Goal: Information Seeking & Learning: Learn about a topic

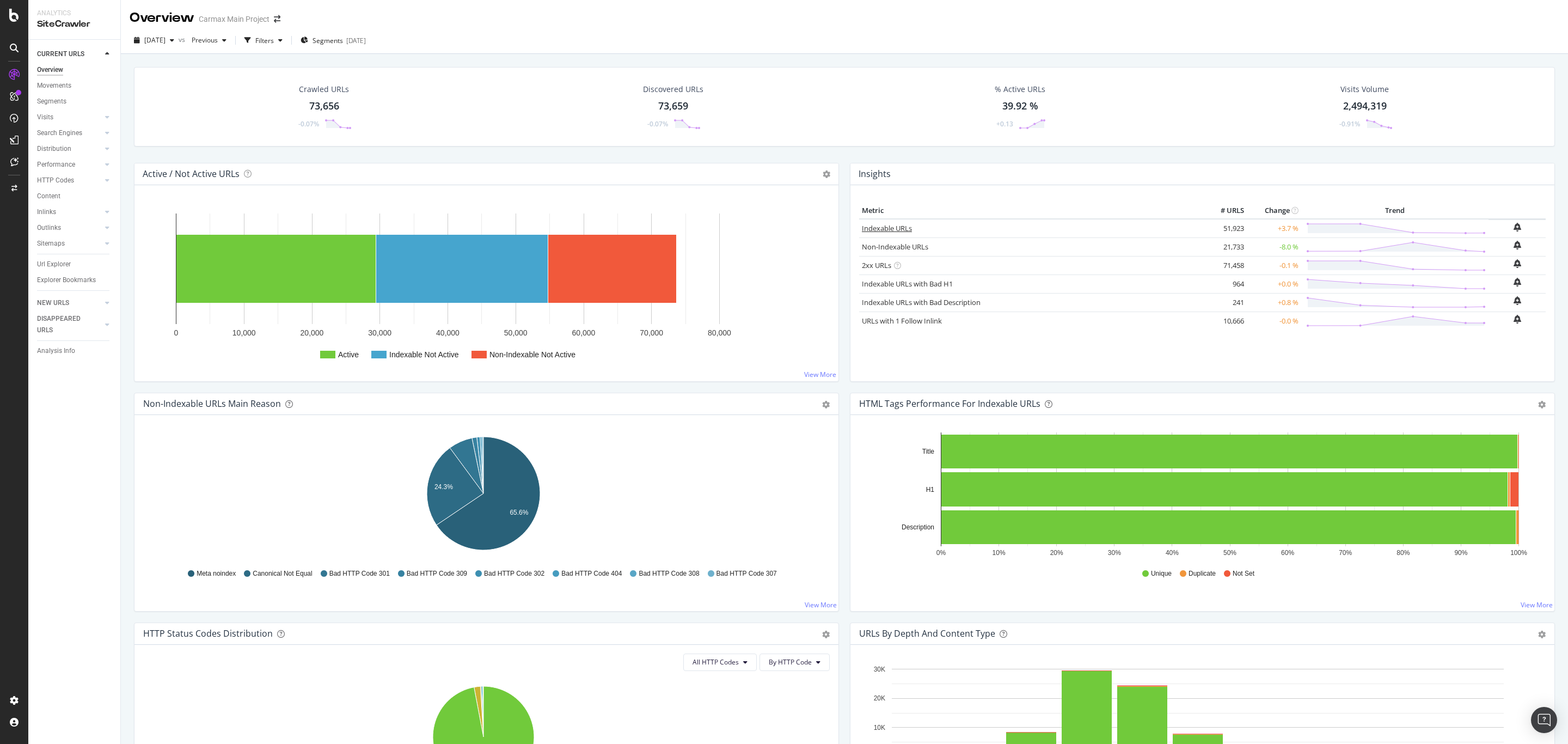
click at [892, 227] on link "Indexable URLs" at bounding box center [887, 228] width 50 height 10
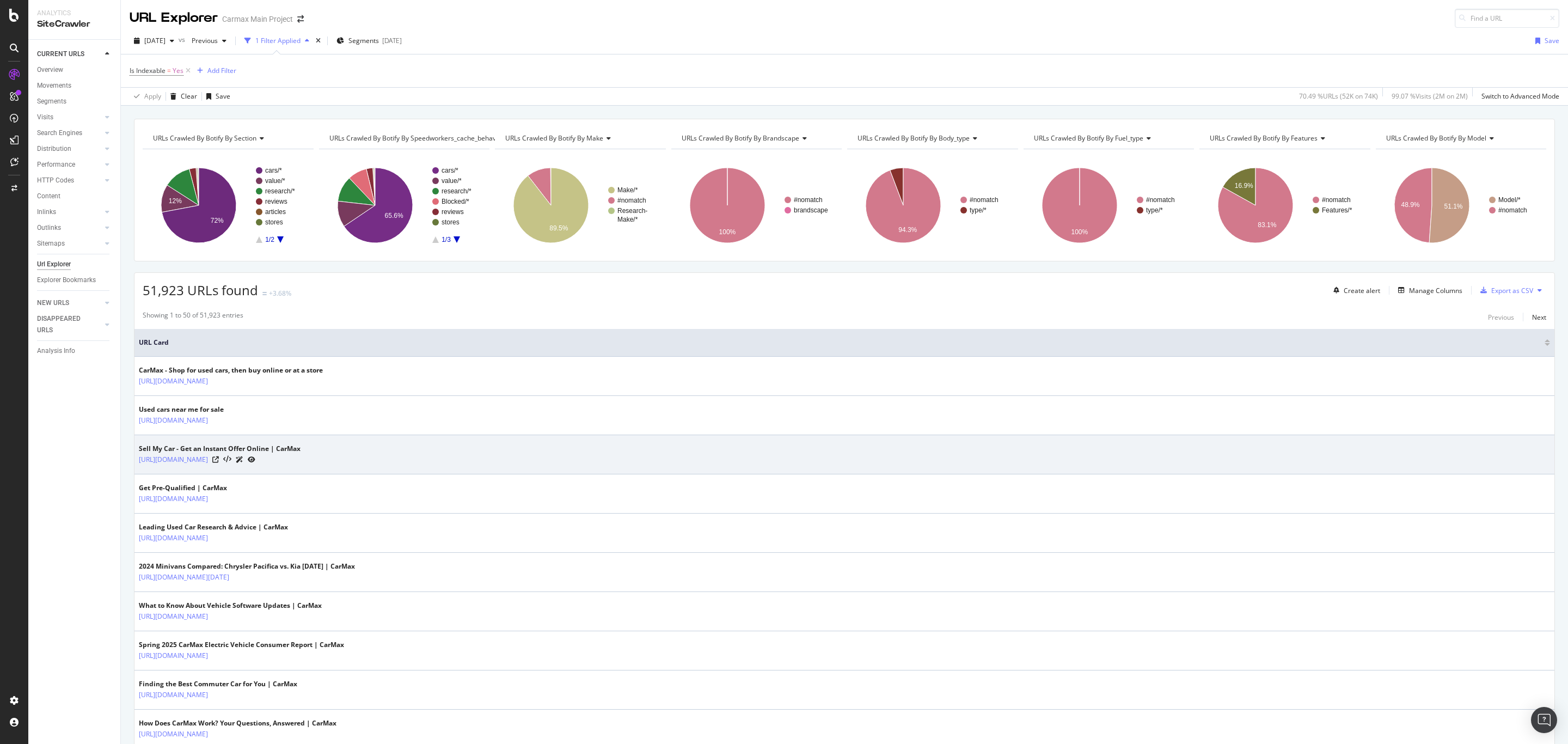
scroll to position [20, 0]
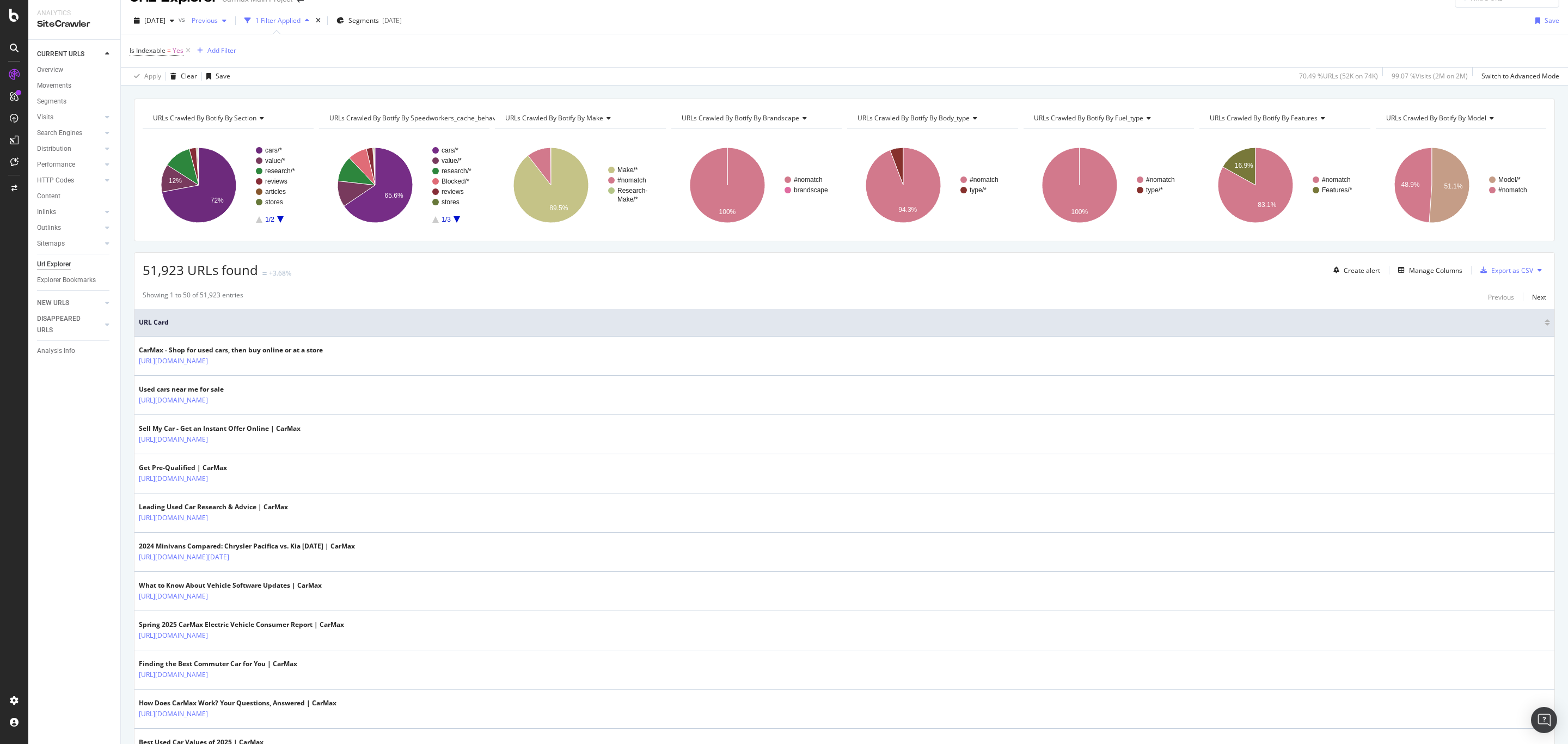
click at [218, 21] on span "Previous" at bounding box center [203, 20] width 30 height 9
click at [240, 118] on div "[DATE]" at bounding box center [237, 121] width 58 height 10
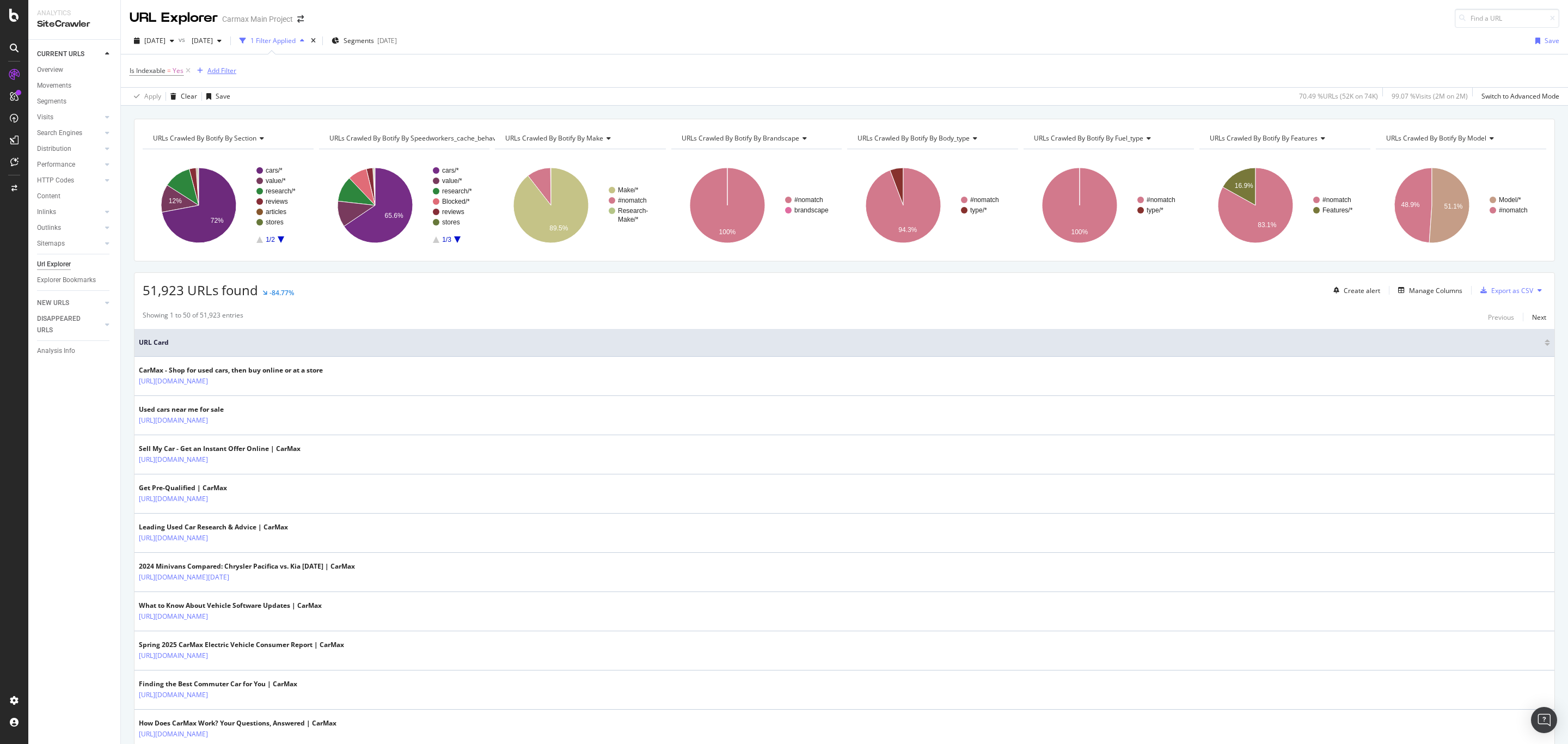
click at [229, 70] on div "Add Filter" at bounding box center [222, 70] width 29 height 9
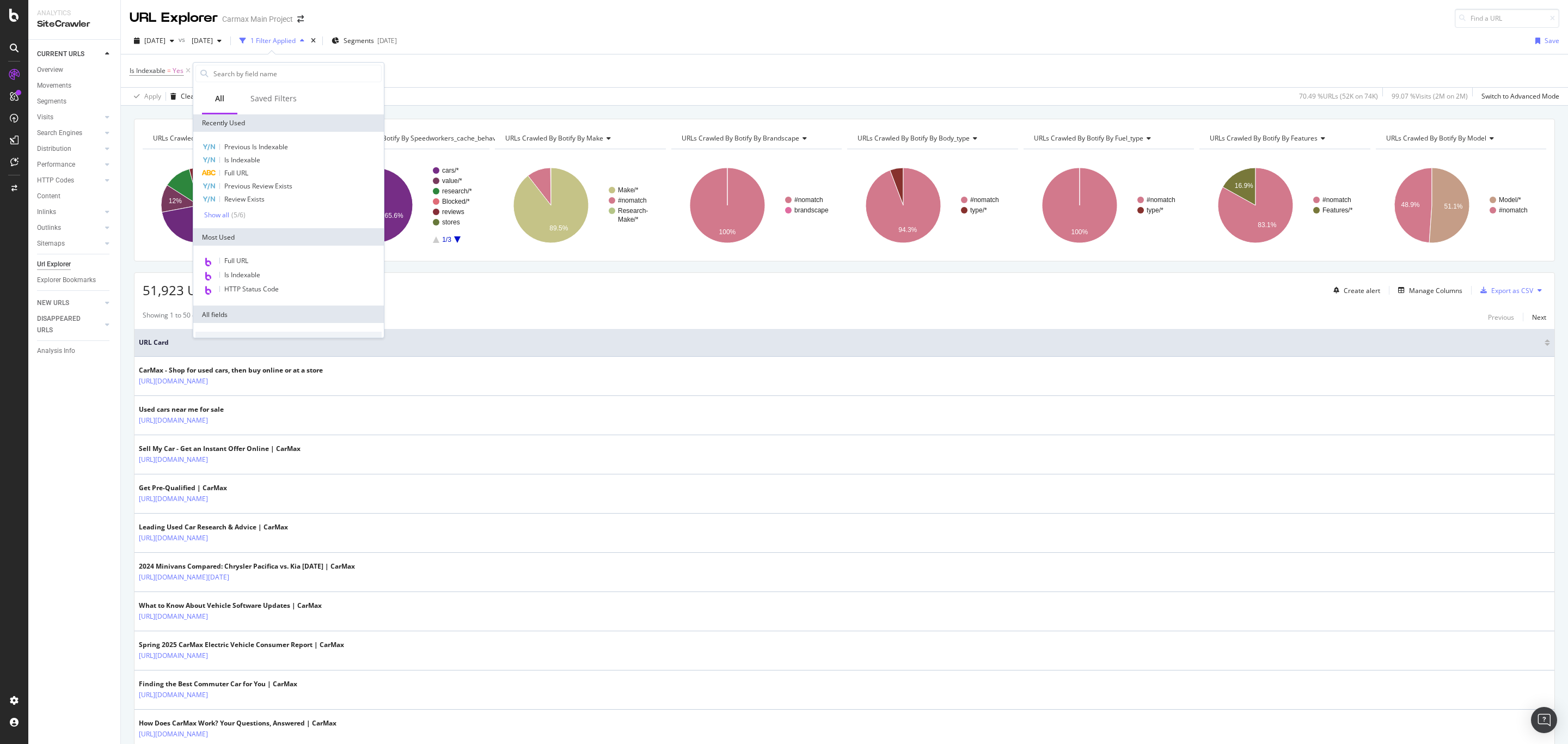
click at [511, 347] on span "URL Card" at bounding box center [840, 343] width 1403 height 10
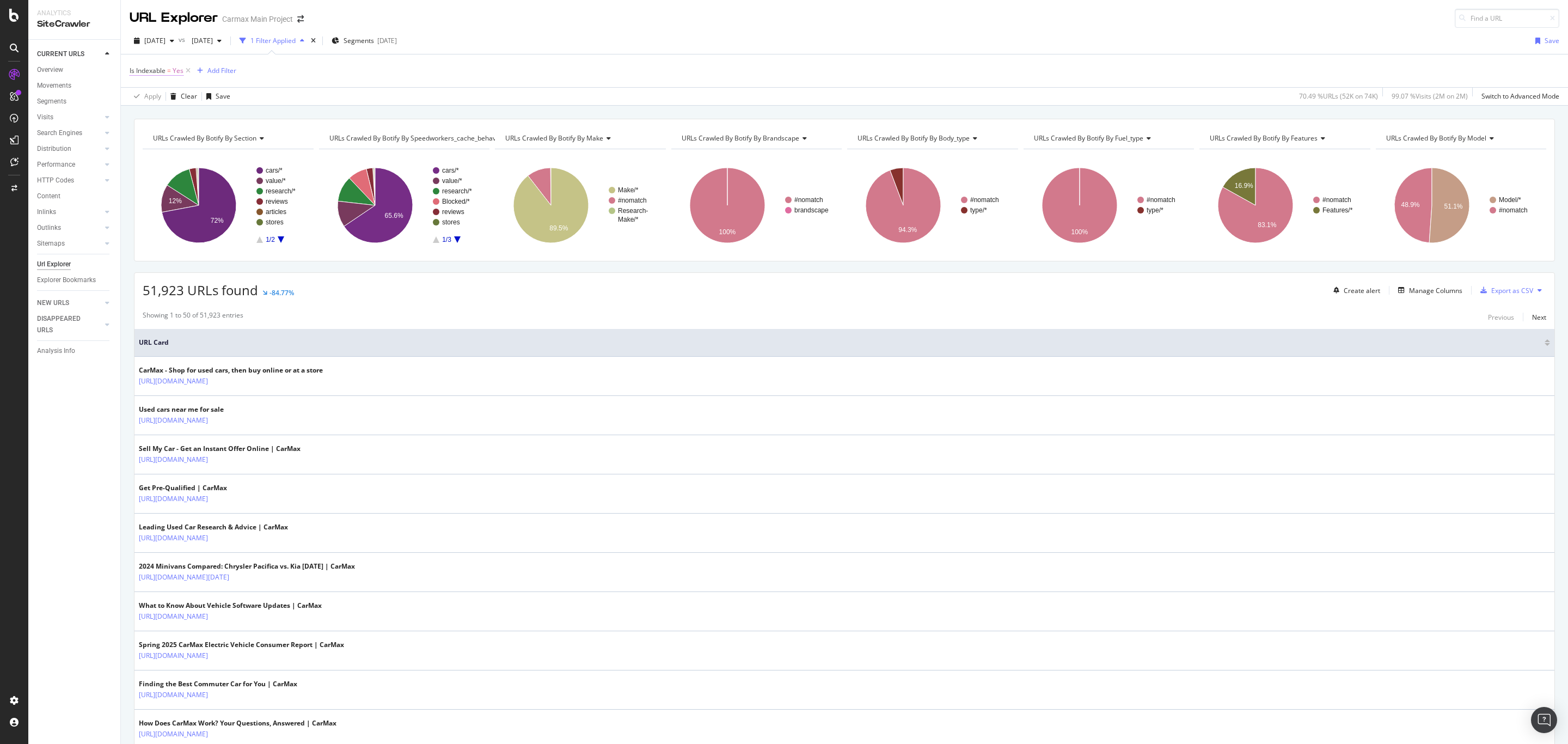
click at [168, 74] on span "=" at bounding box center [169, 70] width 4 height 9
click at [149, 113] on span "Yes" at bounding box center [145, 114] width 11 height 9
click at [150, 149] on span "No" at bounding box center [149, 151] width 9 height 9
click at [251, 139] on div "Apply" at bounding box center [251, 137] width 17 height 9
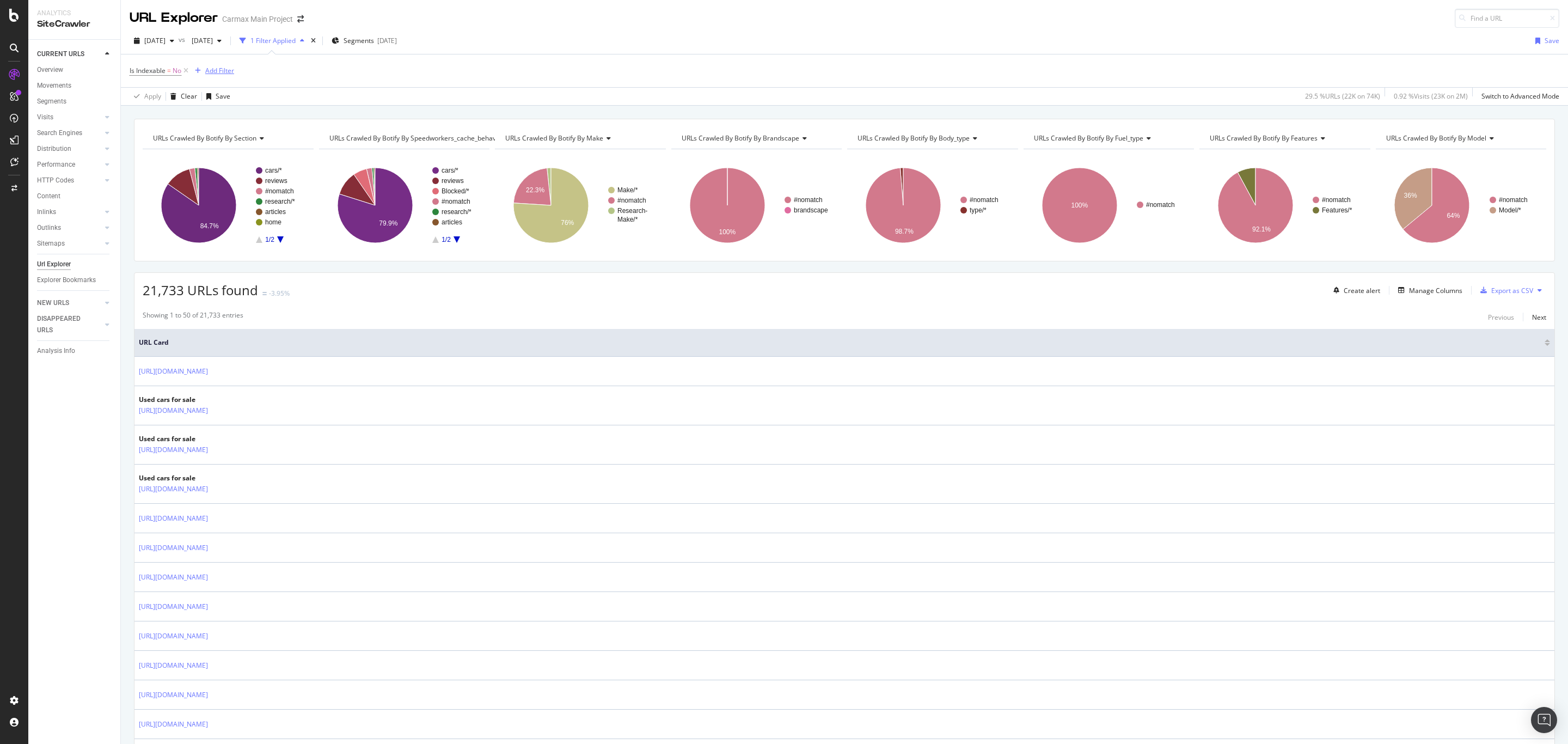
click at [216, 72] on div "Add Filter" at bounding box center [219, 70] width 29 height 9
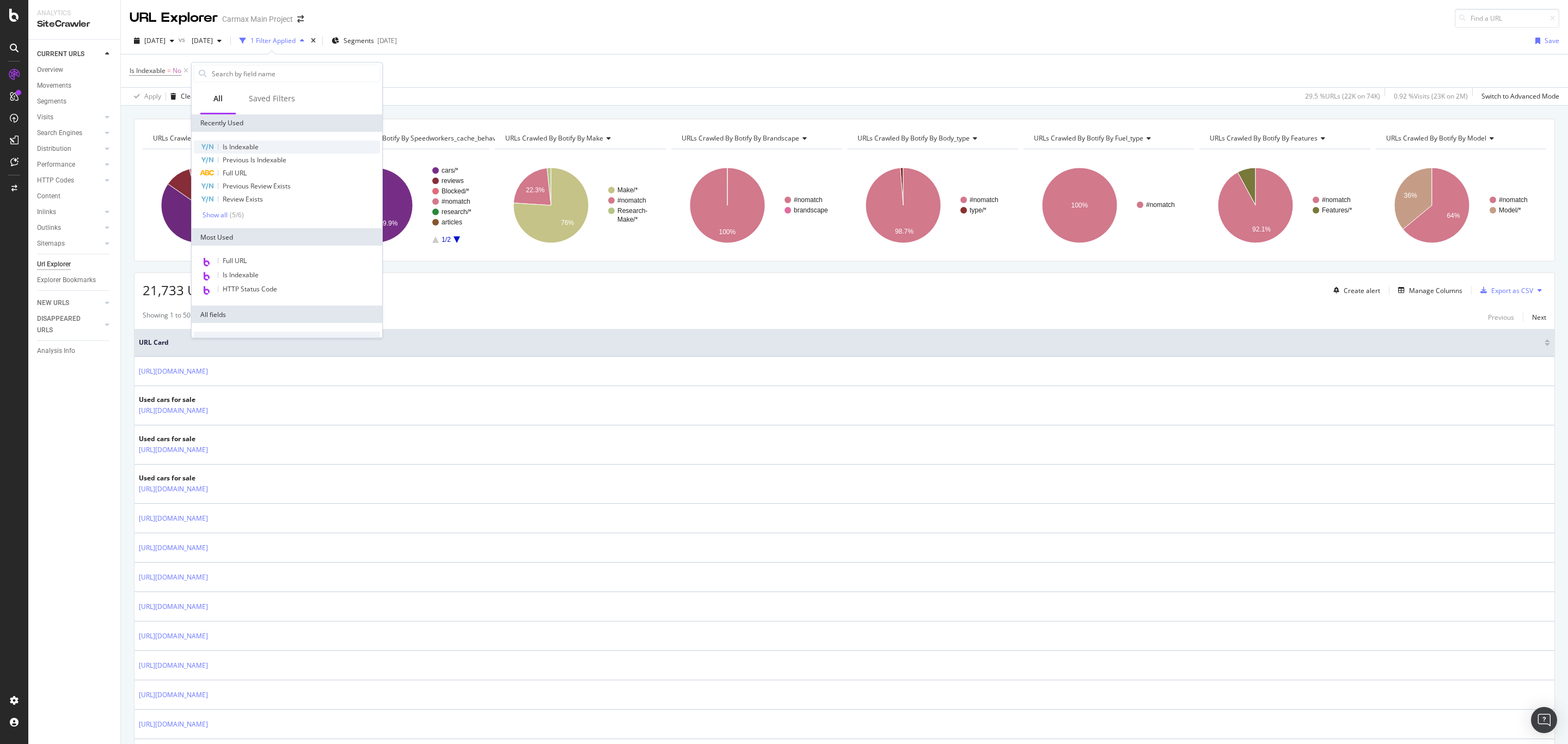
click at [234, 146] on span "Is Indexable" at bounding box center [240, 146] width 36 height 9
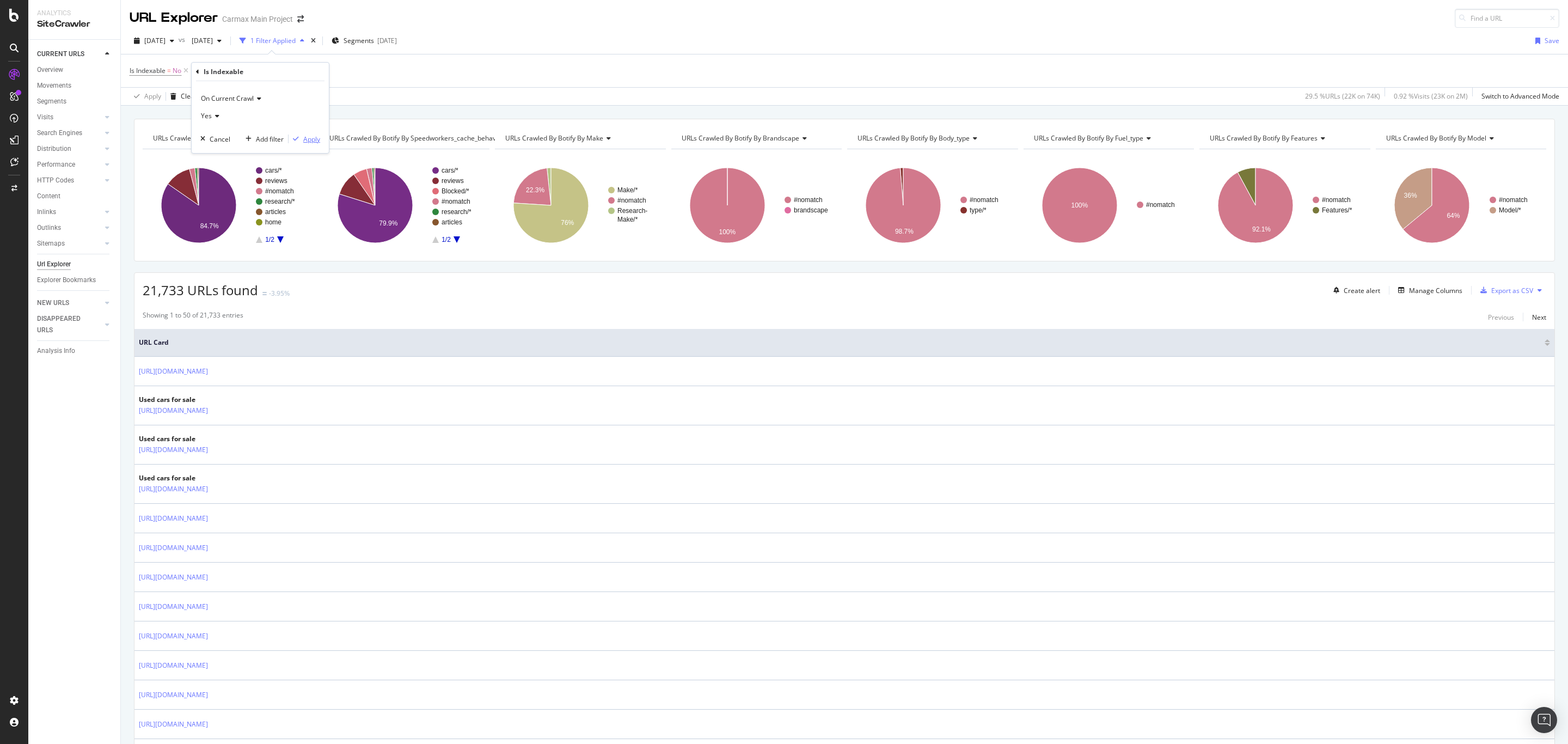
click at [309, 136] on div "Apply" at bounding box center [312, 139] width 17 height 9
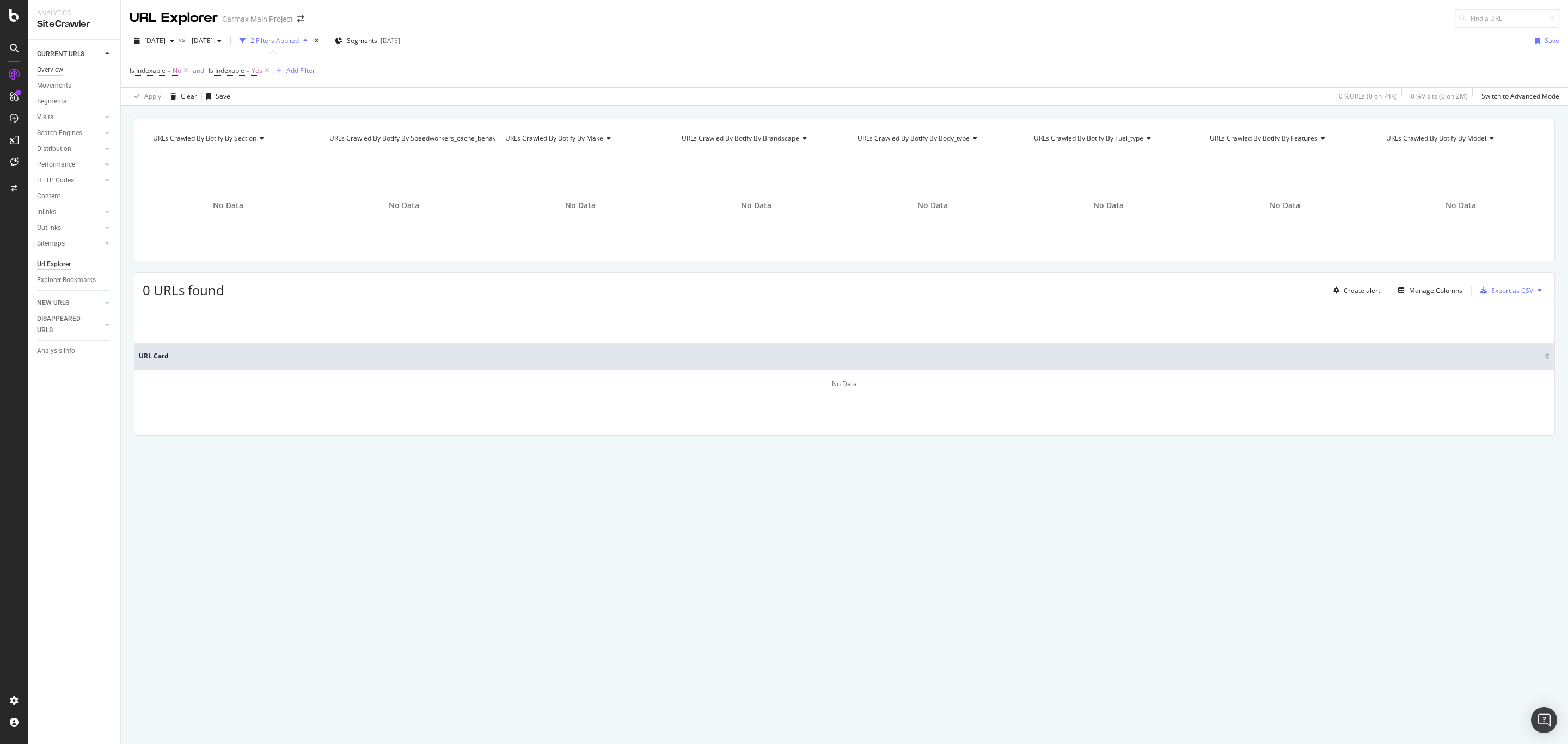
click at [52, 70] on div "Overview" at bounding box center [50, 70] width 26 height 12
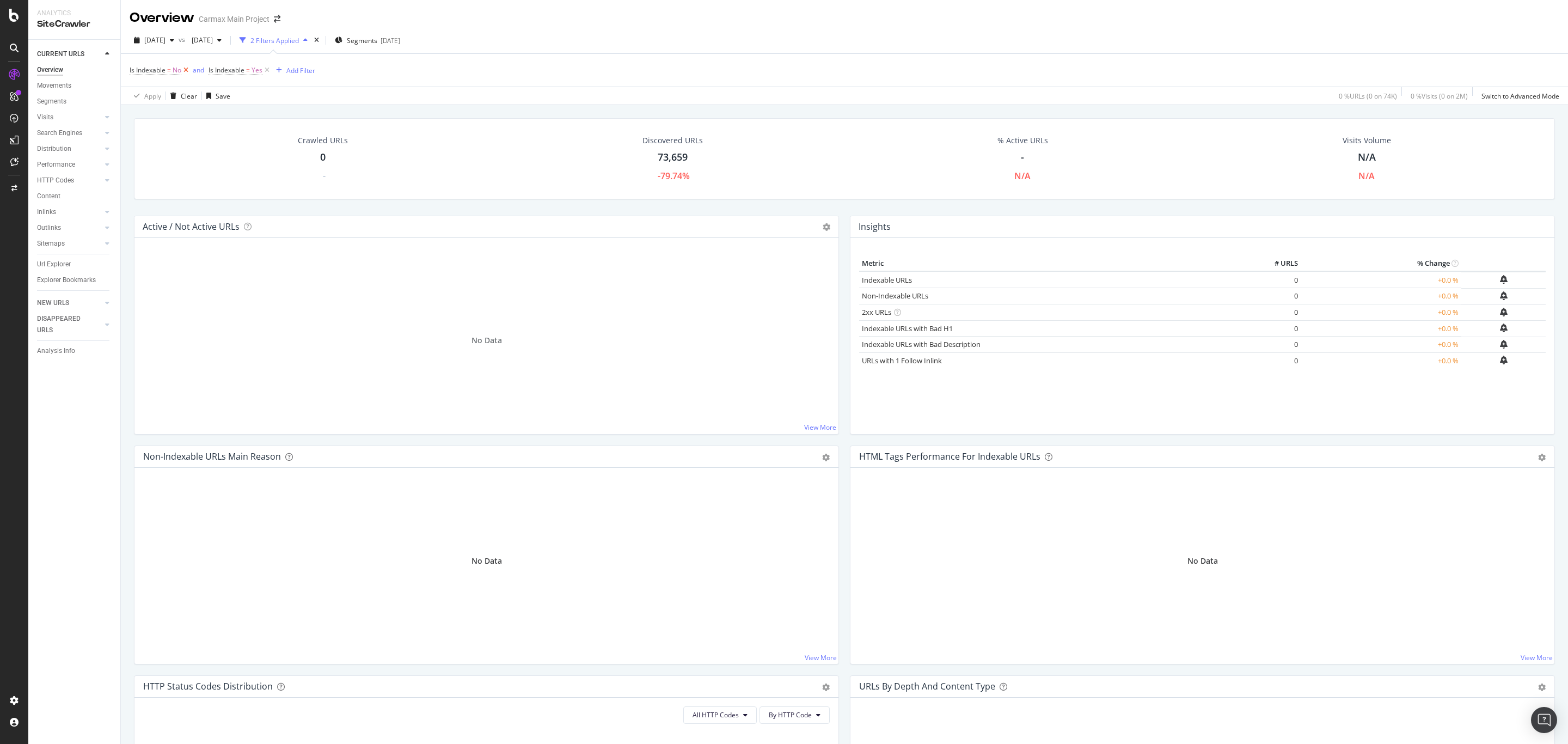
click at [185, 70] on icon at bounding box center [186, 70] width 9 height 11
click at [186, 70] on icon at bounding box center [187, 70] width 9 height 11
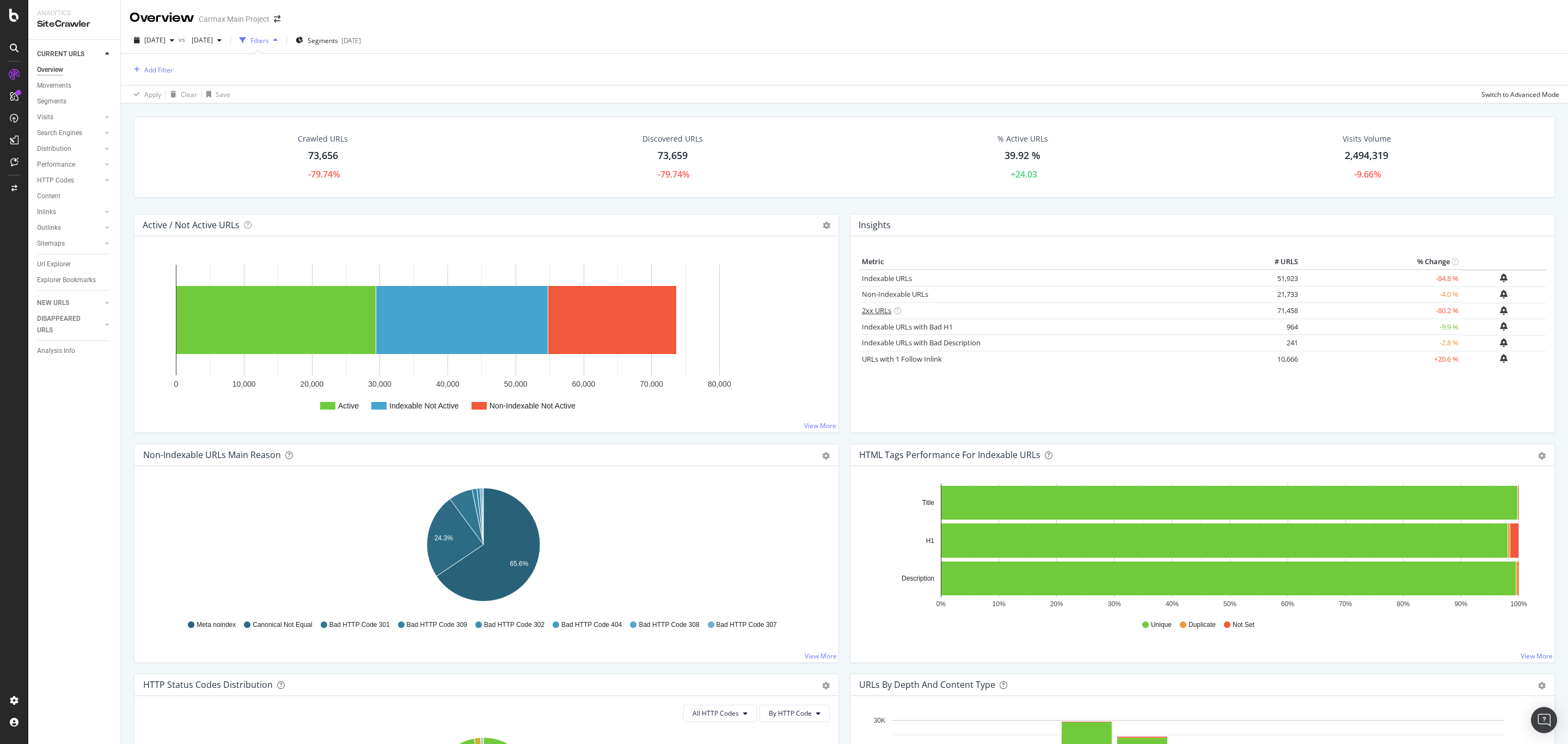
click at [873, 314] on link "2xx URLs" at bounding box center [877, 311] width 29 height 10
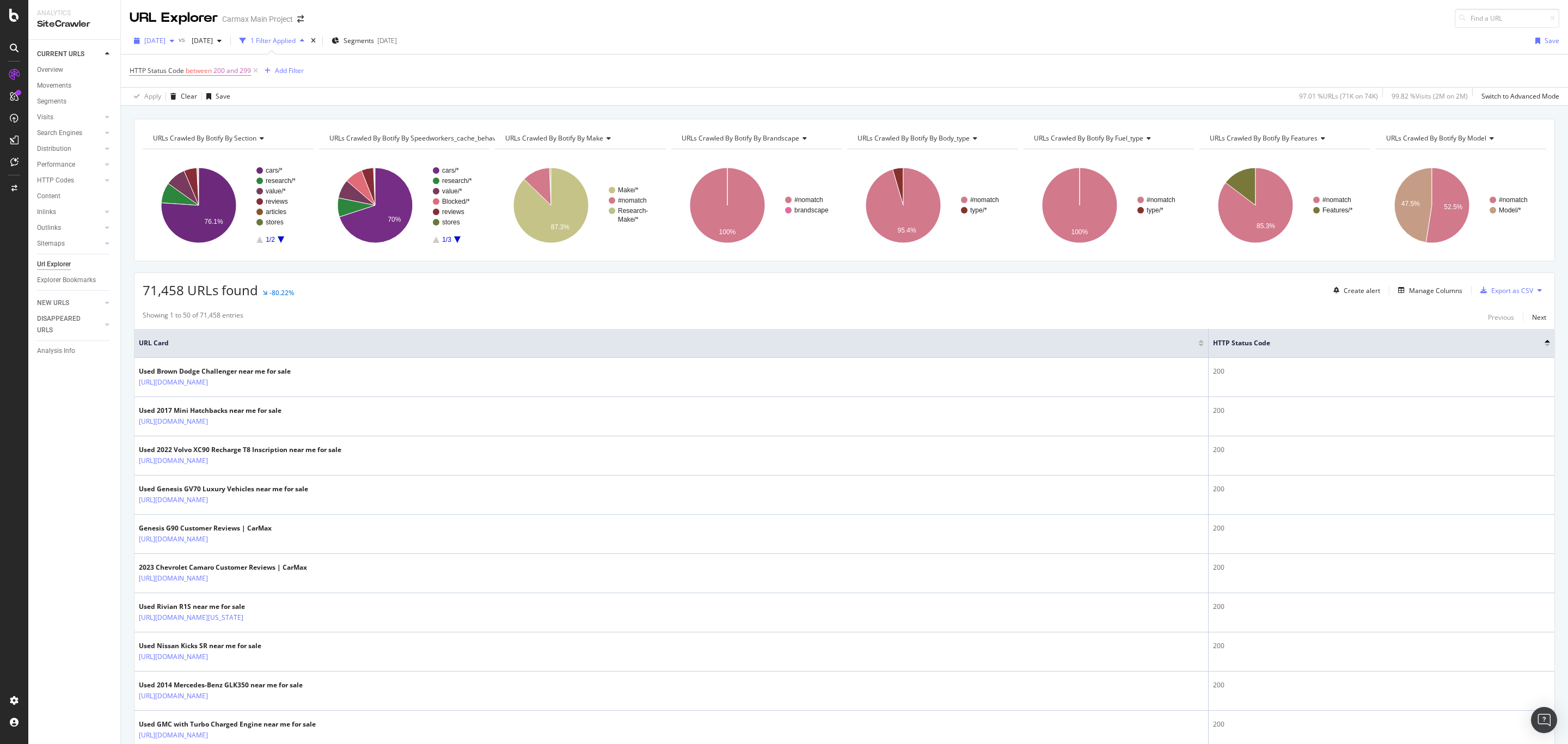
click at [165, 40] on span "[DATE]" at bounding box center [155, 40] width 21 height 9
click at [170, 136] on div "[DATE]" at bounding box center [175, 141] width 58 height 10
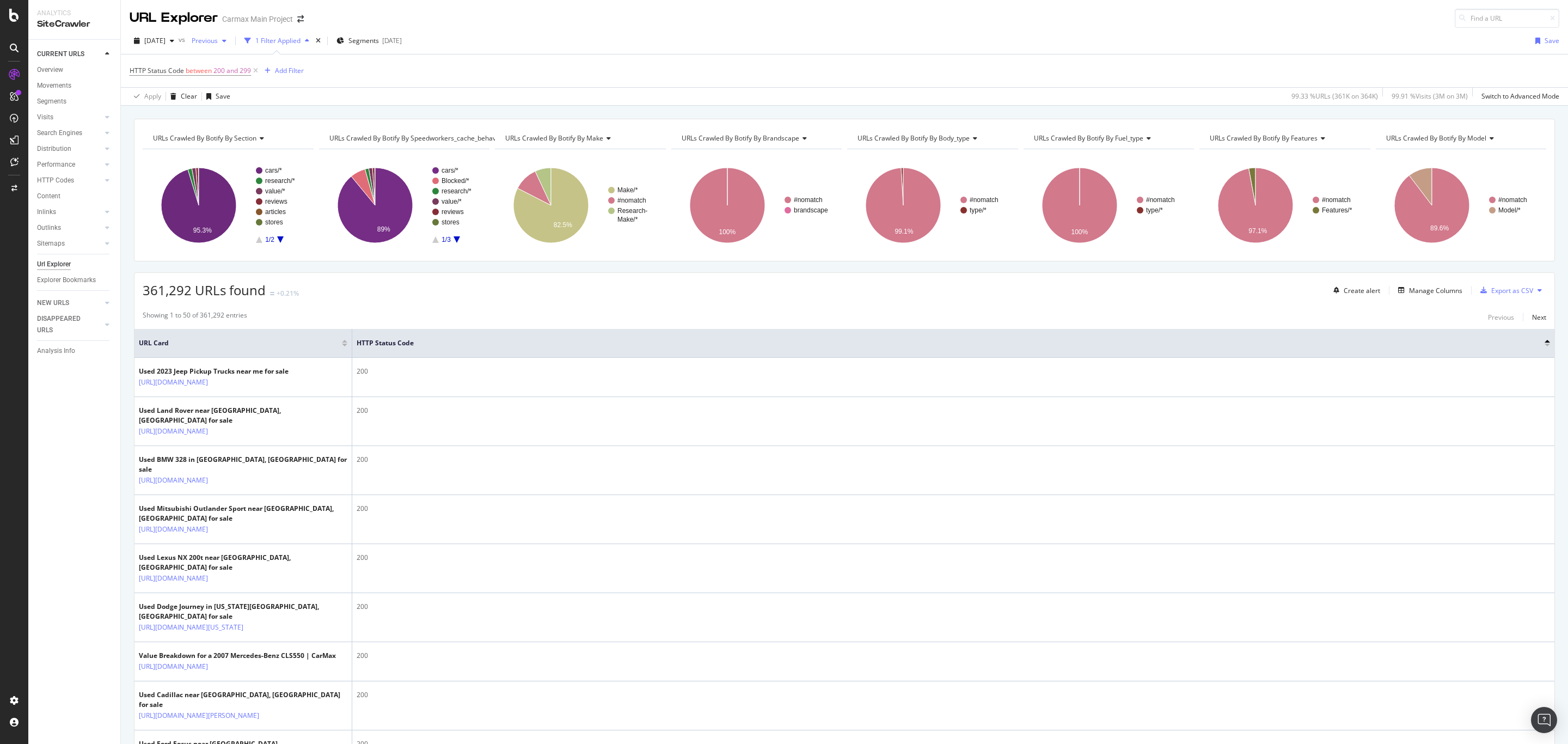
click at [218, 40] on span "Previous" at bounding box center [203, 40] width 30 height 9
click at [526, 62] on div "HTTP Status Code between 200 and 299 Add Filter" at bounding box center [844, 71] width 1430 height 33
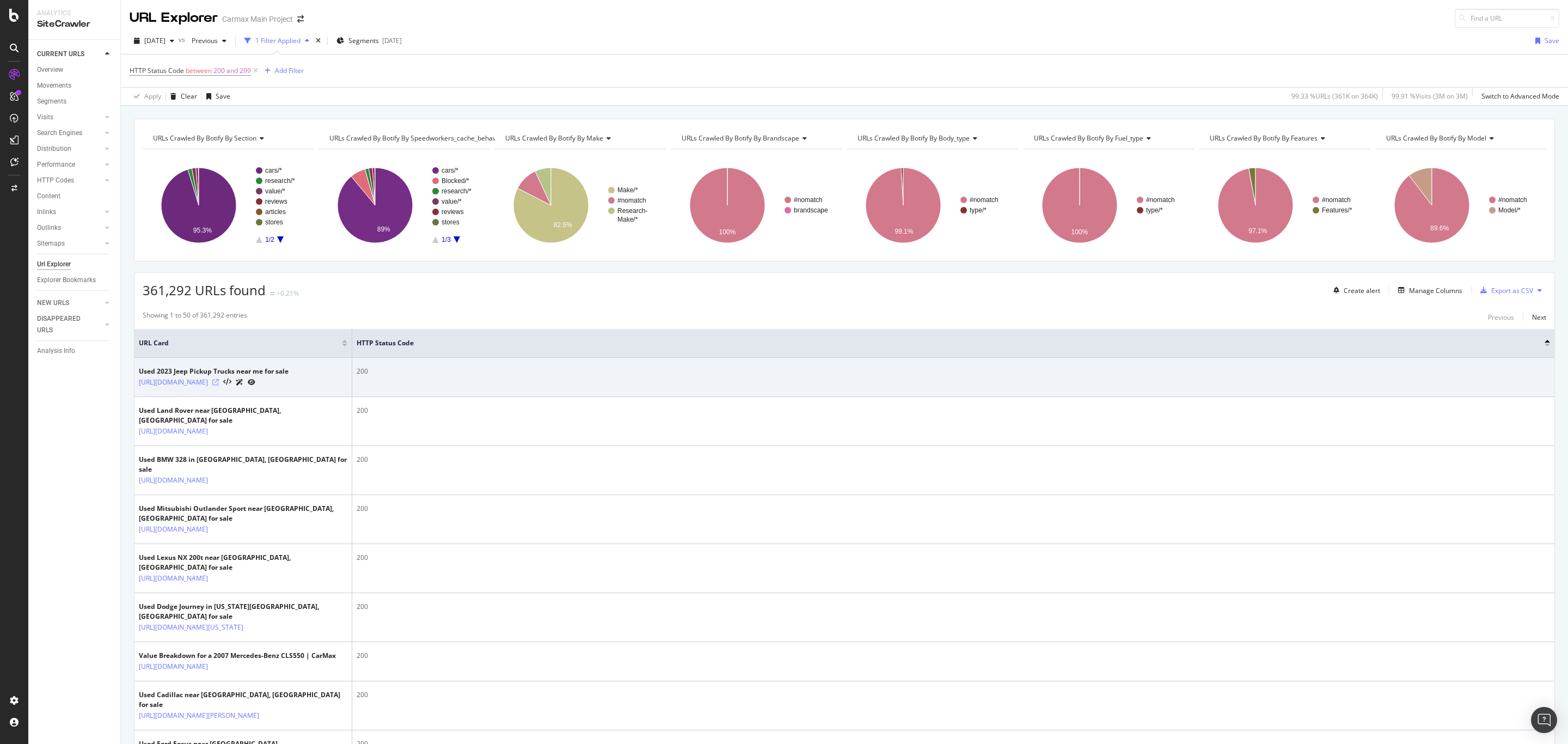
click at [219, 385] on icon at bounding box center [215, 382] width 7 height 7
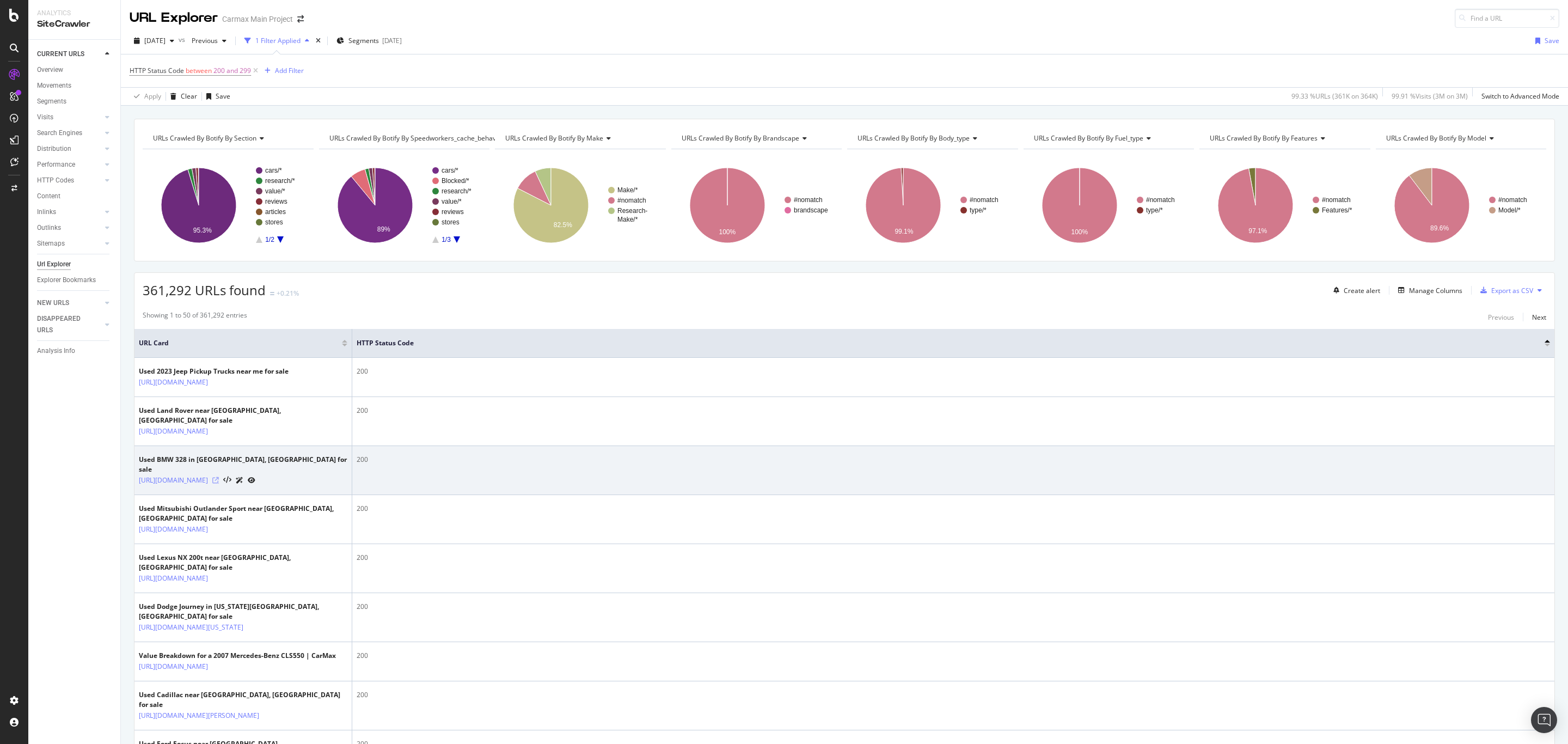
click at [219, 483] on icon at bounding box center [215, 480] width 7 height 7
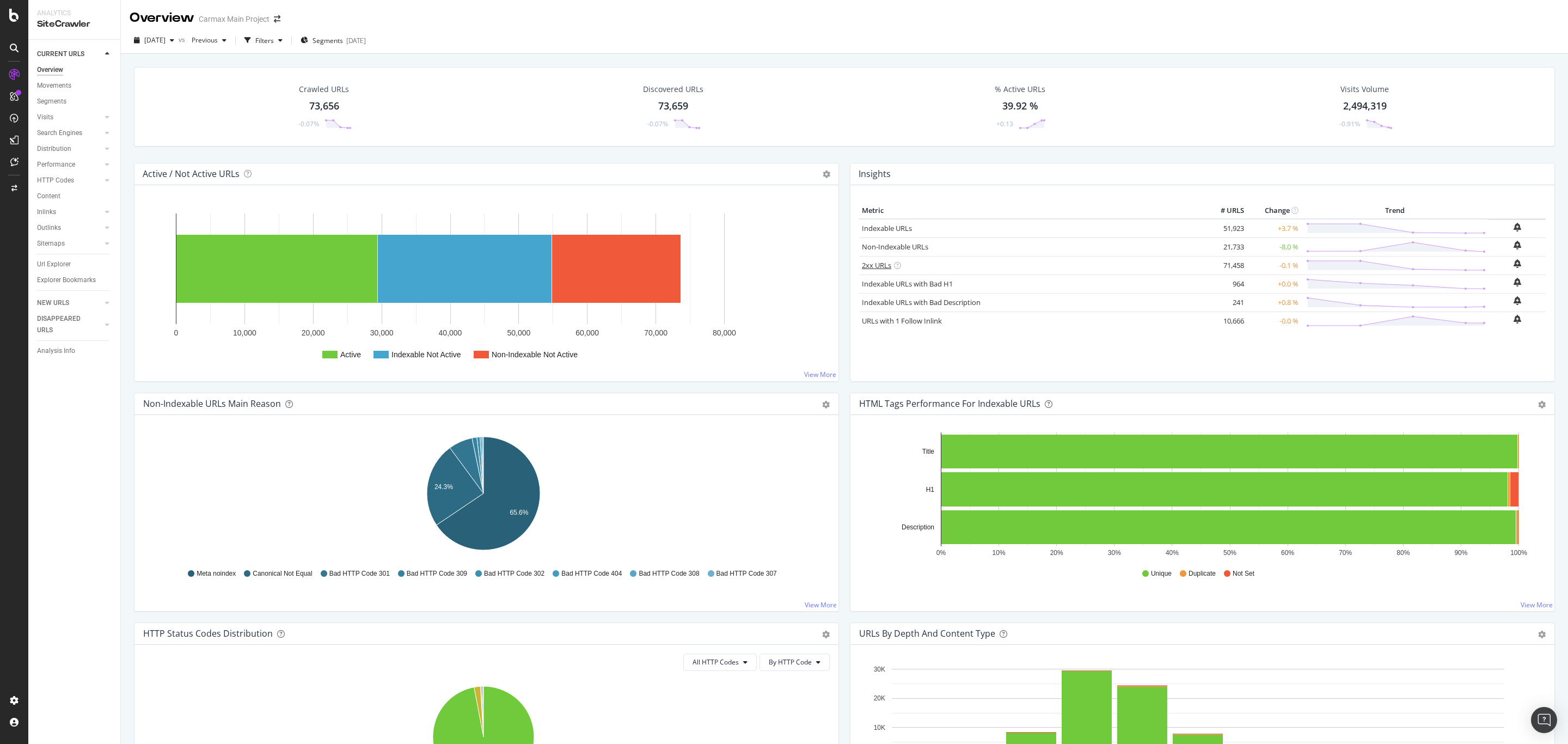
click at [876, 265] on link "2xx URLs" at bounding box center [877, 265] width 29 height 10
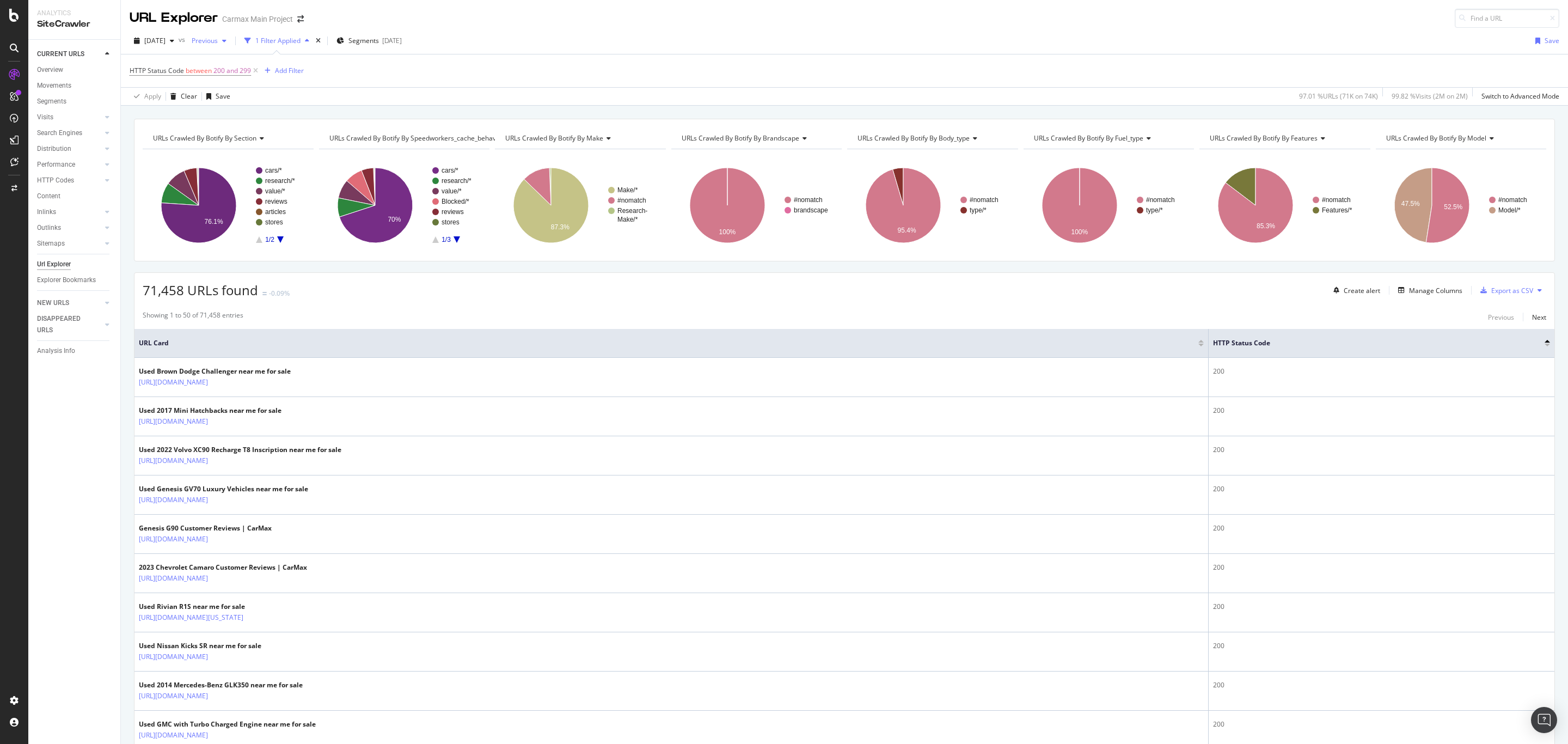
click at [218, 43] on span "Previous" at bounding box center [203, 40] width 30 height 9
click at [234, 134] on div "2025 Sep. 21st 364K URLs" at bounding box center [264, 141] width 130 height 16
click at [1415, 294] on div "Manage Columns" at bounding box center [1436, 290] width 54 height 9
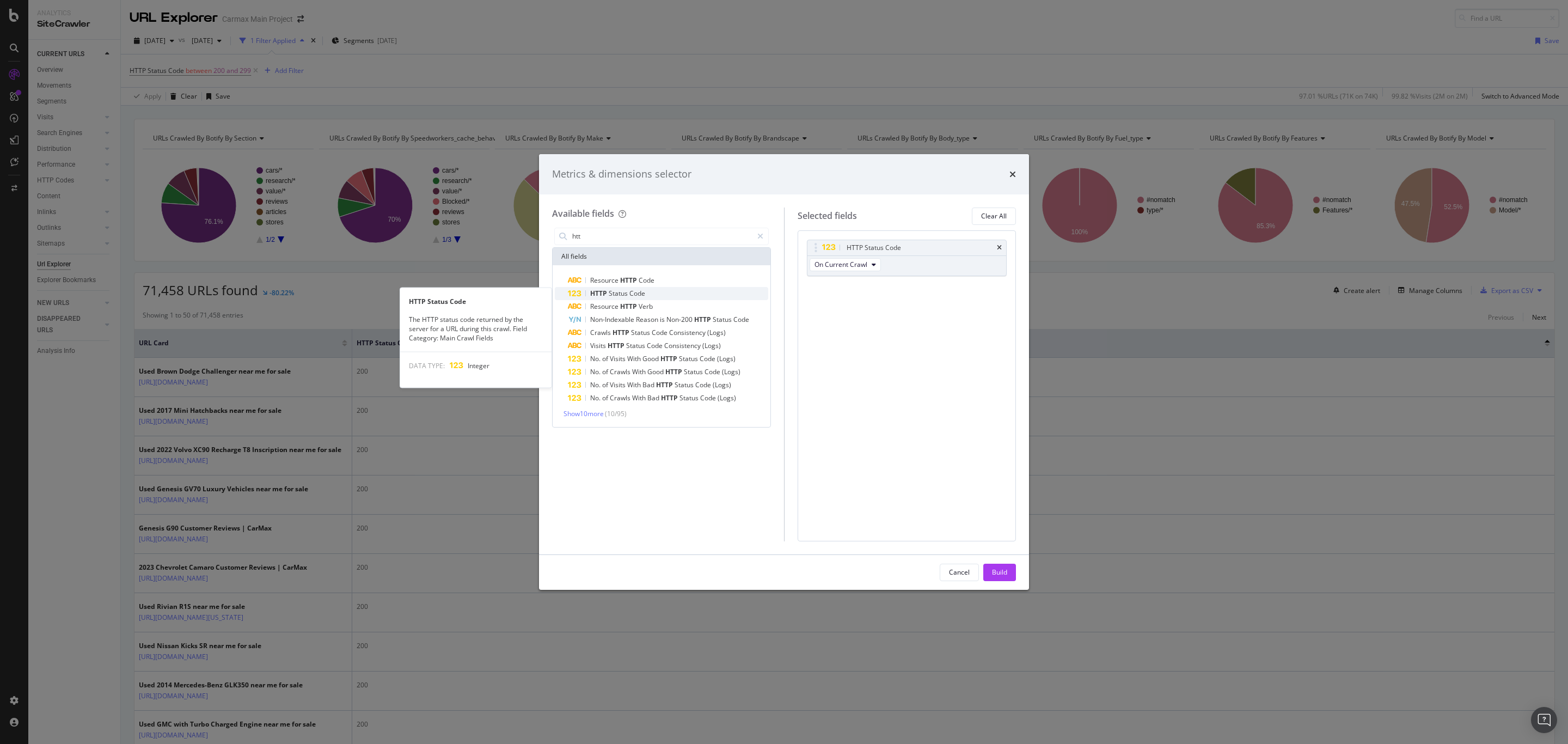
type input "htt"
click at [632, 292] on span "Code" at bounding box center [637, 293] width 16 height 9
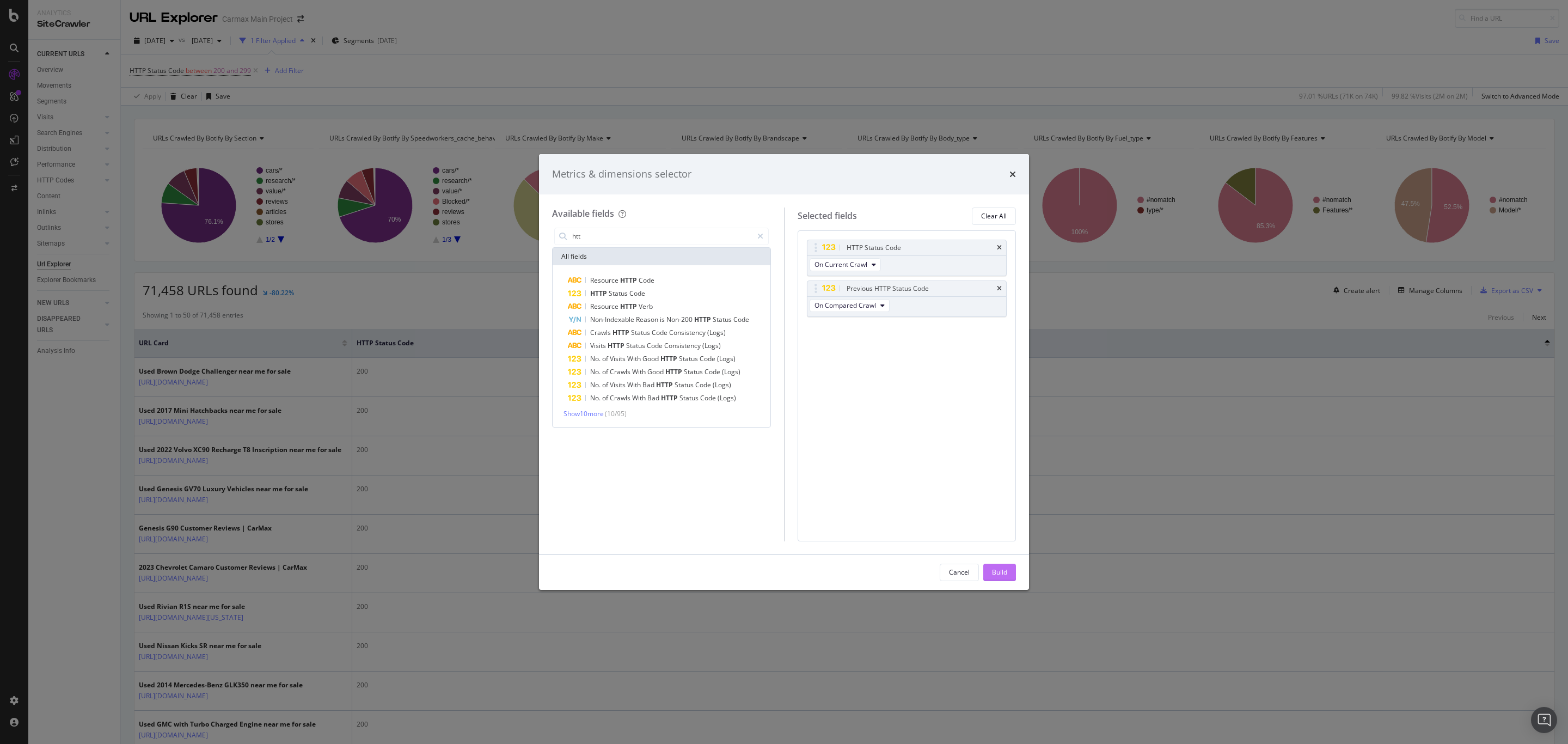
click at [993, 570] on div "Build" at bounding box center [999, 572] width 15 height 9
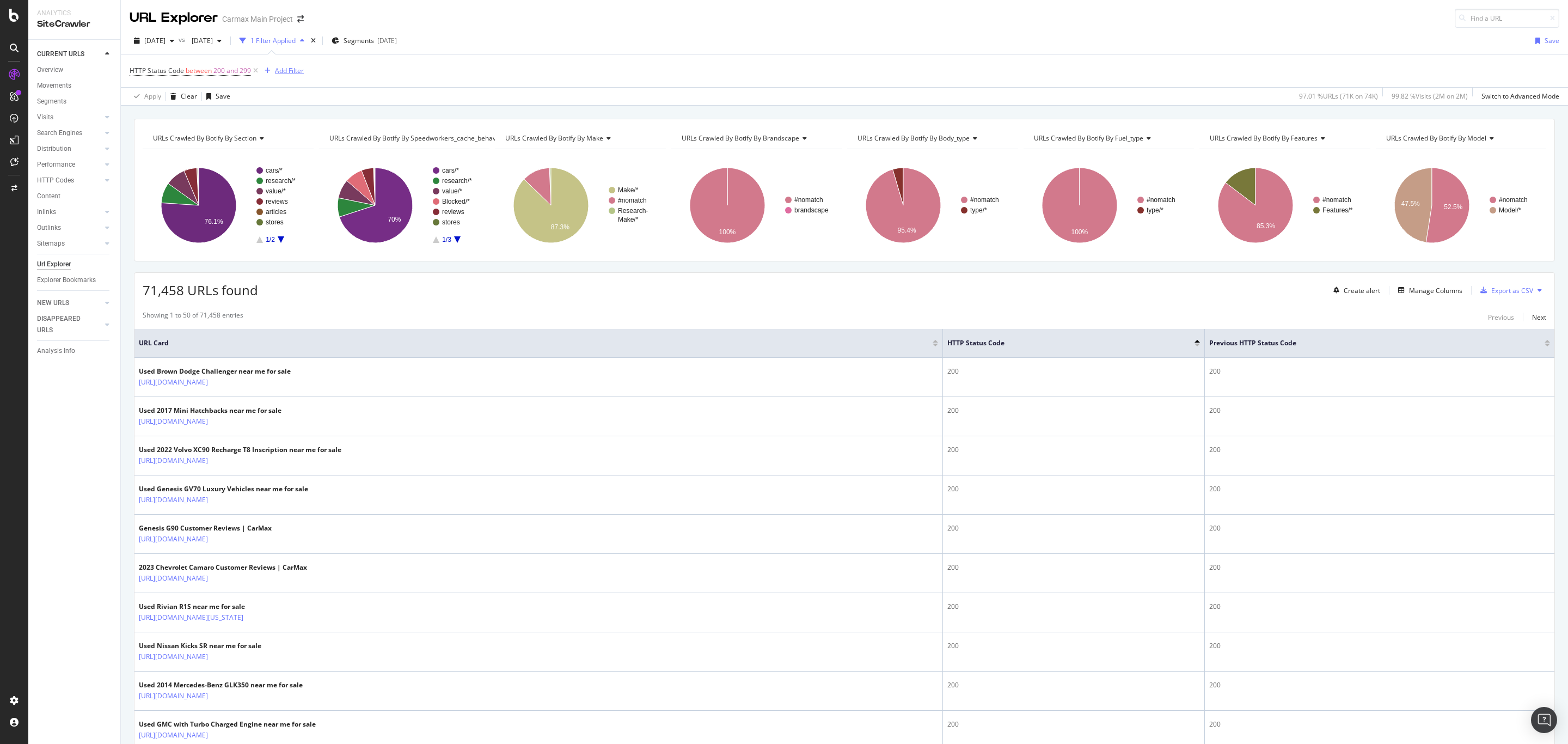
click at [295, 69] on div "Add Filter" at bounding box center [289, 70] width 29 height 9
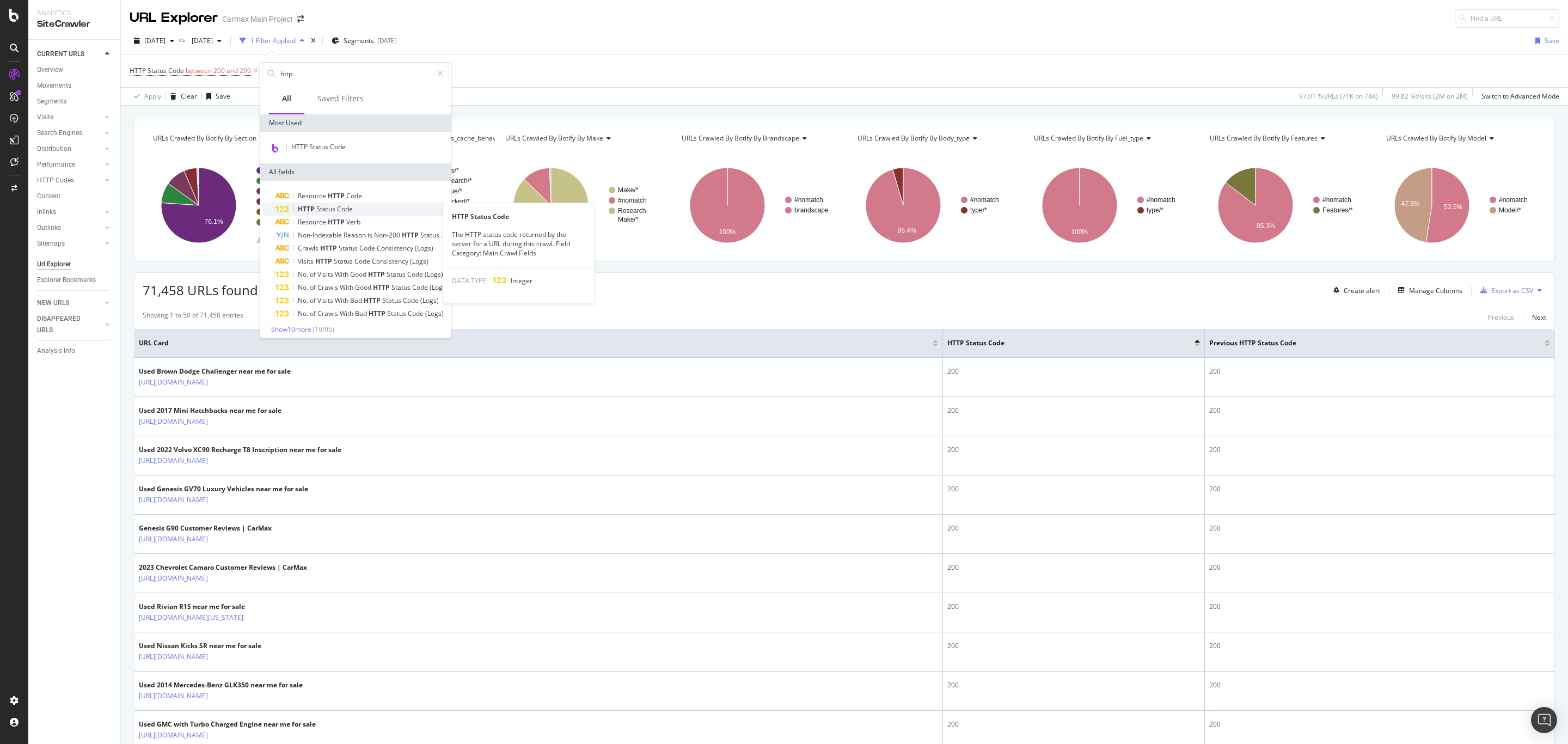
type input "http"
click at [340, 208] on span "Code" at bounding box center [345, 208] width 16 height 9
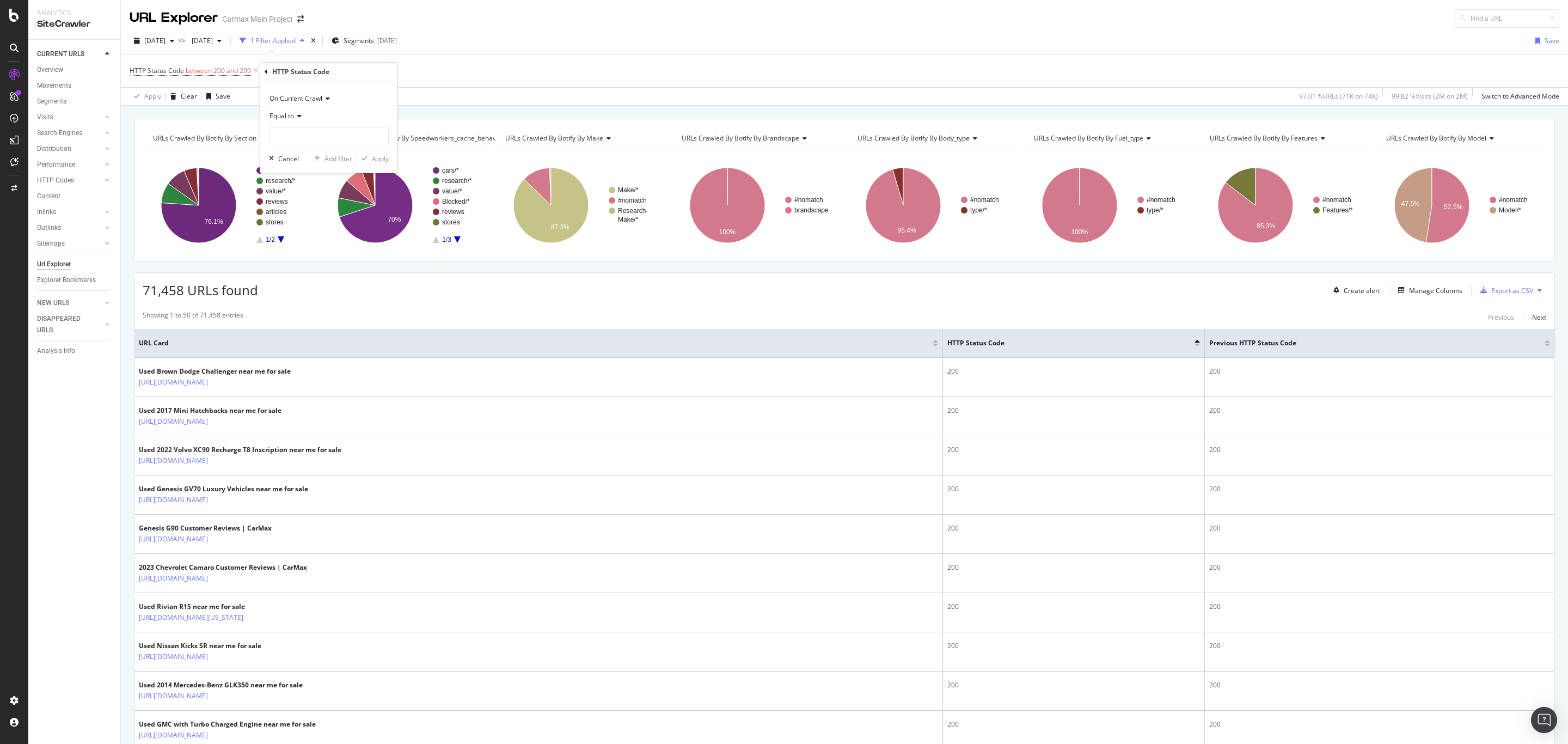
click at [291, 116] on span "Equal to" at bounding box center [282, 115] width 24 height 9
click at [286, 240] on span "Not Between" at bounding box center [294, 237] width 39 height 9
click at [290, 137] on input "0" at bounding box center [329, 135] width 120 height 18
type input "200"
click at [292, 166] on input "1" at bounding box center [329, 166] width 120 height 18
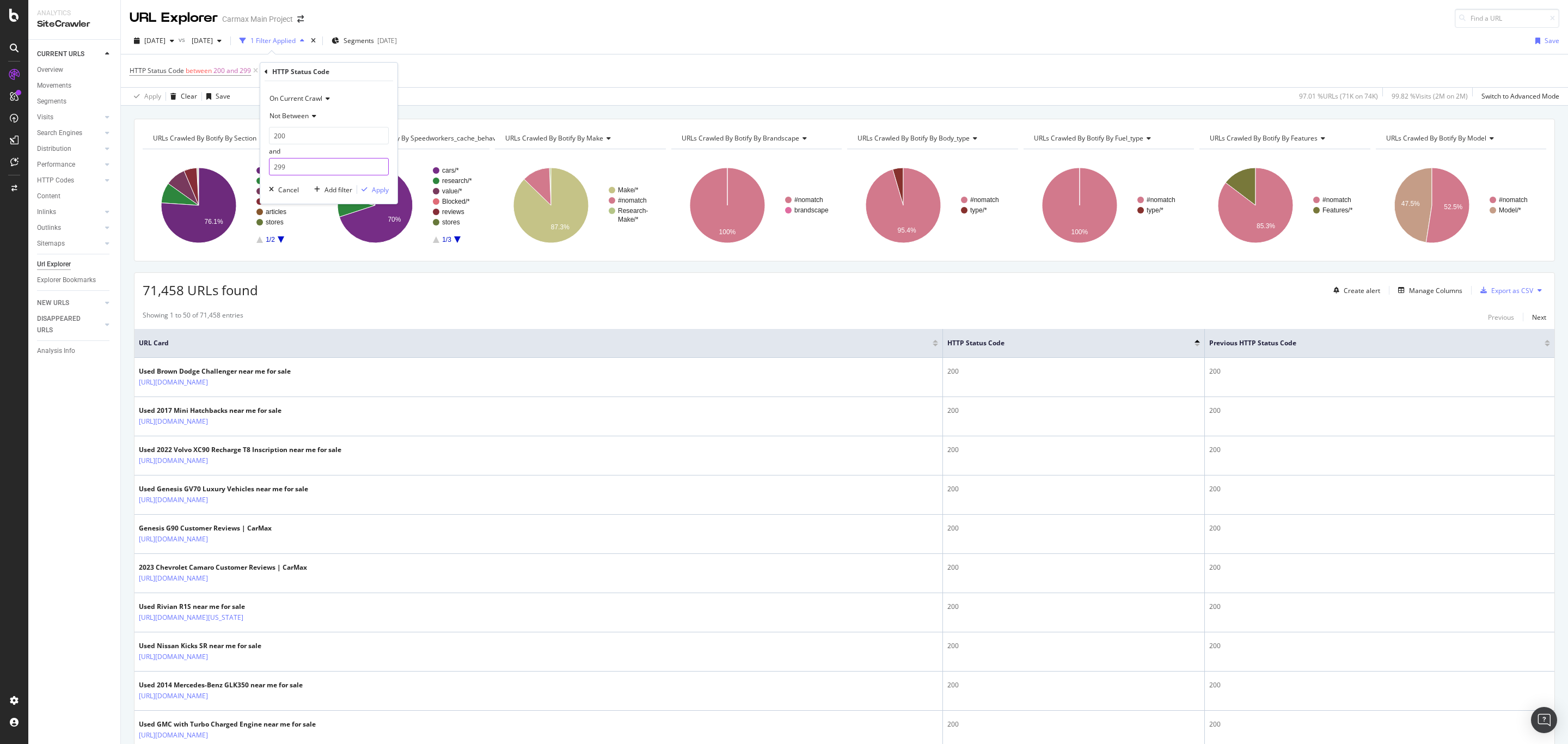
type input "299"
click at [314, 98] on span "On Current Crawl" at bounding box center [296, 98] width 53 height 9
click at [315, 132] on span "On Compared Crawl" at bounding box center [305, 135] width 61 height 9
click at [287, 115] on span "Equal to" at bounding box center [282, 115] width 24 height 9
click at [289, 99] on span "On Compared Crawl" at bounding box center [300, 98] width 61 height 9
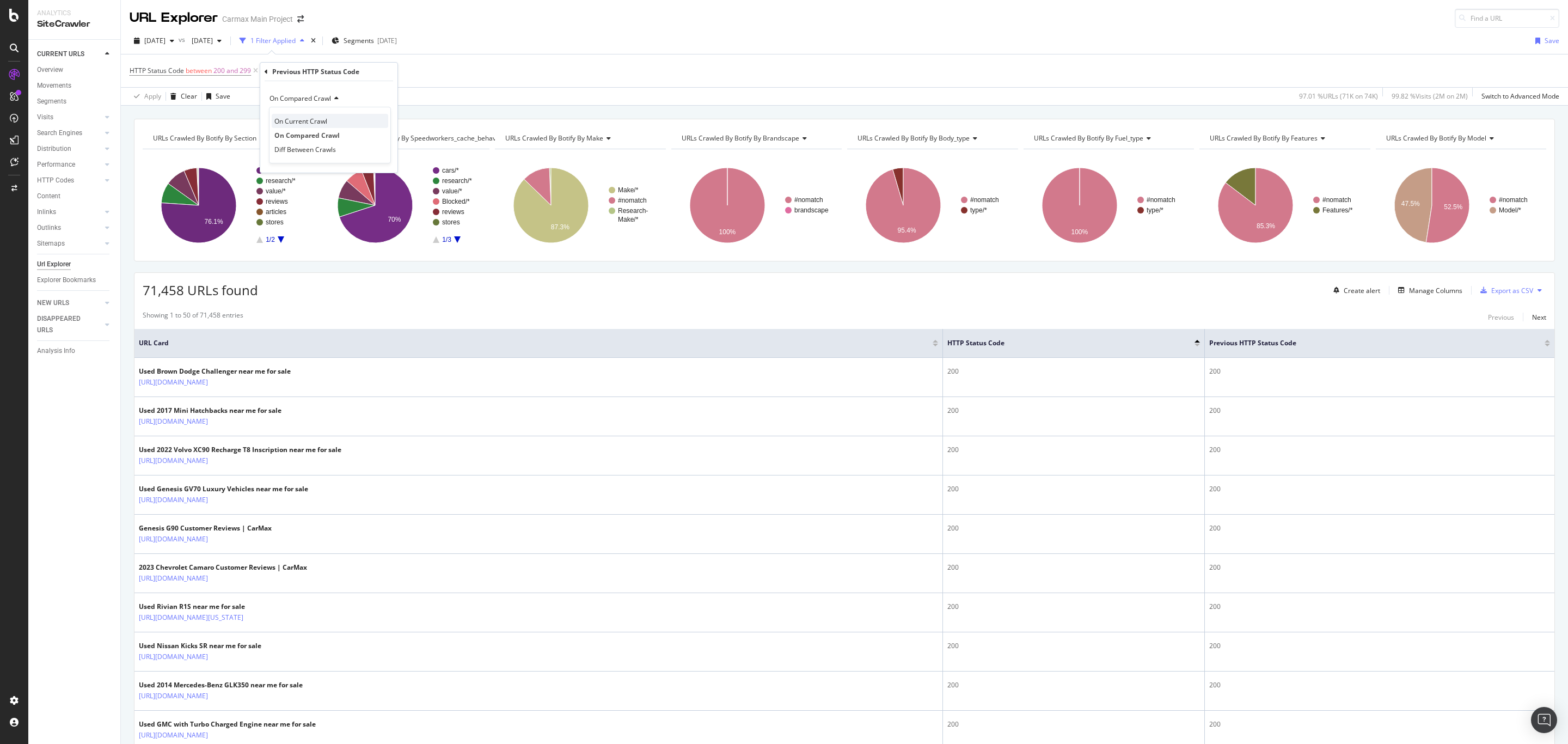
click at [299, 121] on span "On Current Crawl" at bounding box center [301, 121] width 53 height 9
click at [294, 121] on div "Equal to" at bounding box center [329, 116] width 120 height 18
click at [292, 245] on div "Not Between" at bounding box center [329, 237] width 116 height 14
click at [315, 139] on input "0" at bounding box center [329, 135] width 120 height 18
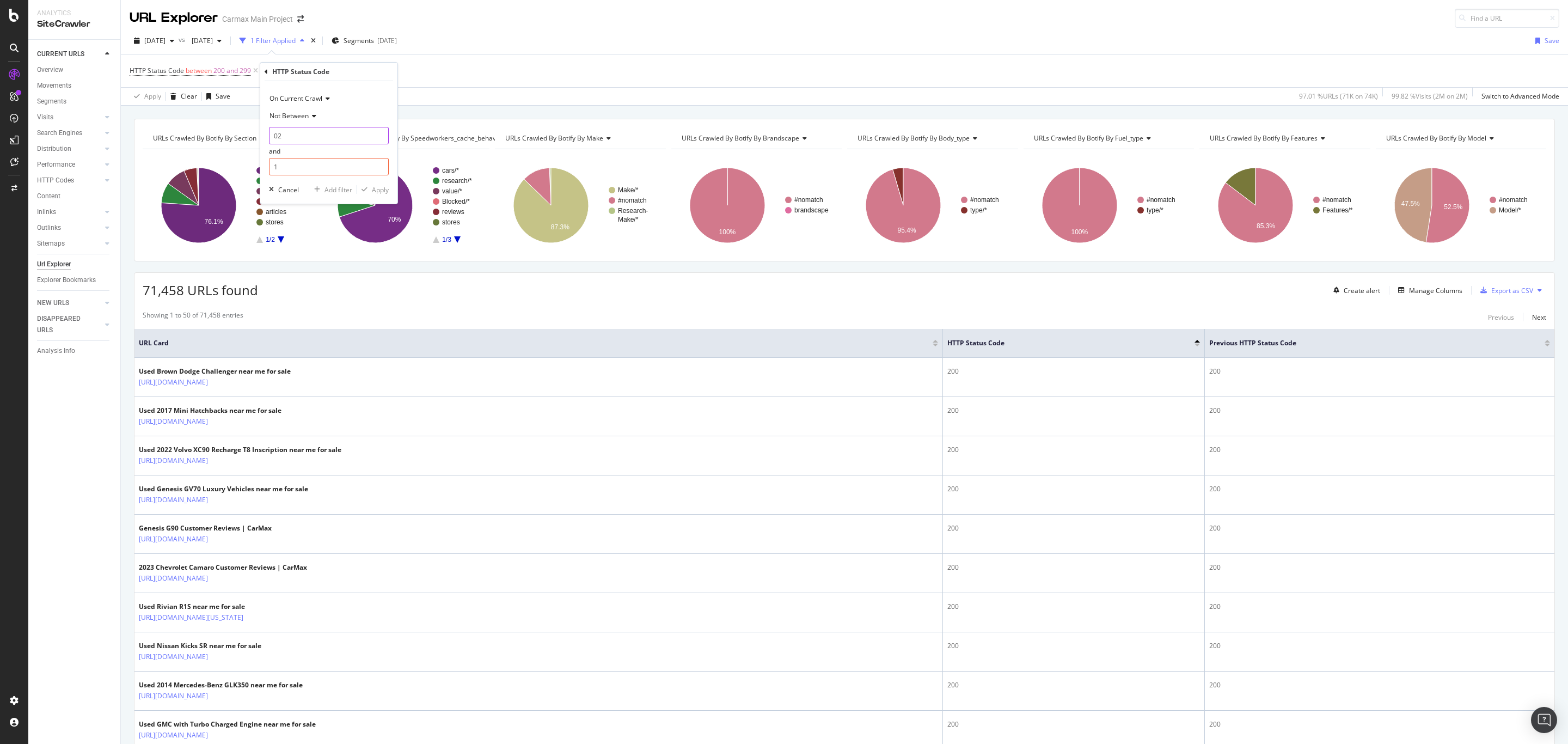
type input "0"
type input "200"
click at [287, 164] on input "1" at bounding box center [329, 166] width 120 height 18
type input "299"
click at [374, 188] on div "Apply" at bounding box center [380, 189] width 17 height 9
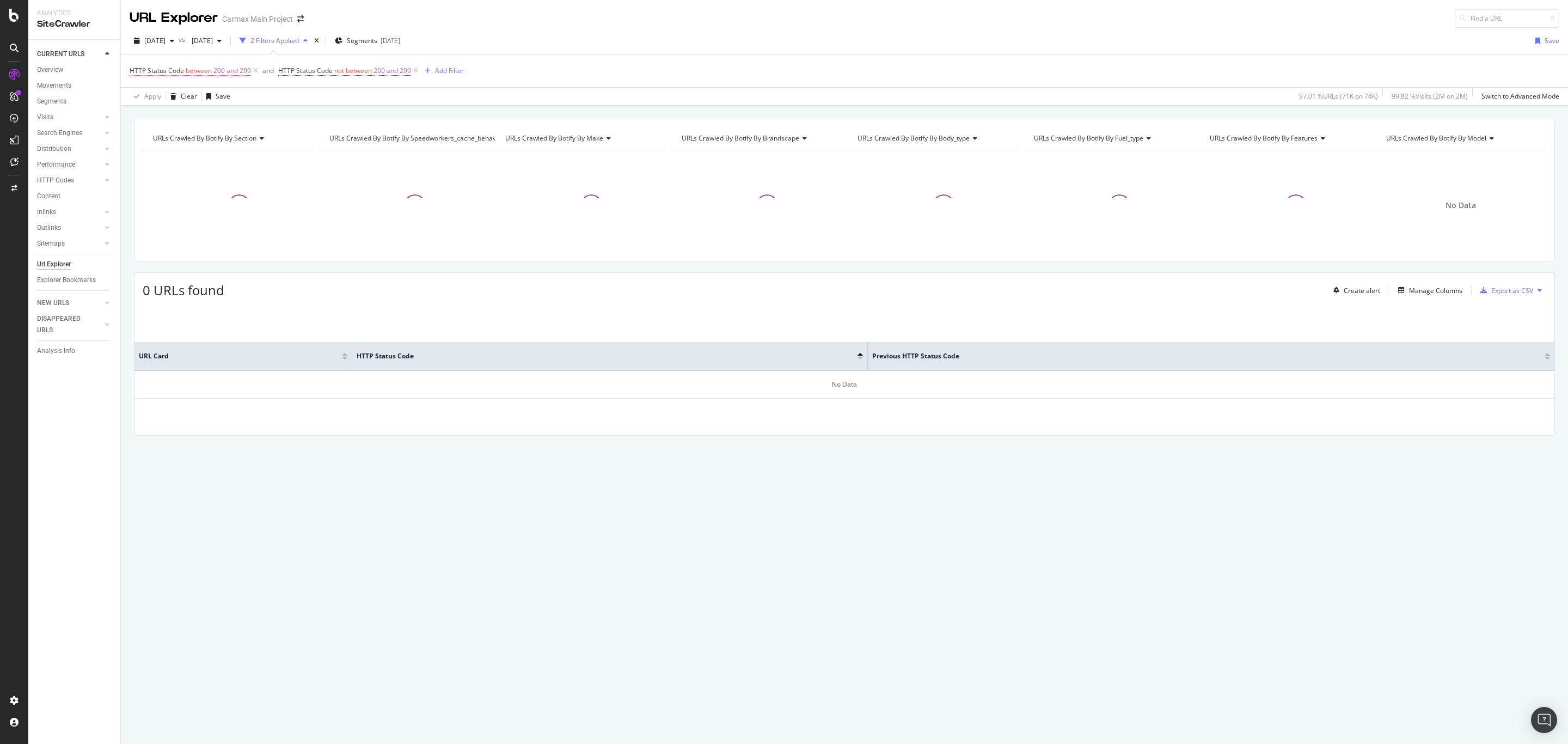
click at [199, 70] on span "between" at bounding box center [198, 70] width 26 height 9
click at [194, 97] on icon at bounding box center [197, 97] width 8 height 7
click at [186, 132] on span "On Compared Crawl" at bounding box center [175, 133] width 61 height 9
click at [307, 63] on div "HTTP Status Code between 200 and 299 and HTTP Status Code not between 200 and 2…" at bounding box center [844, 71] width 1430 height 33
click at [307, 70] on span "HTTP Status Code" at bounding box center [305, 70] width 54 height 9
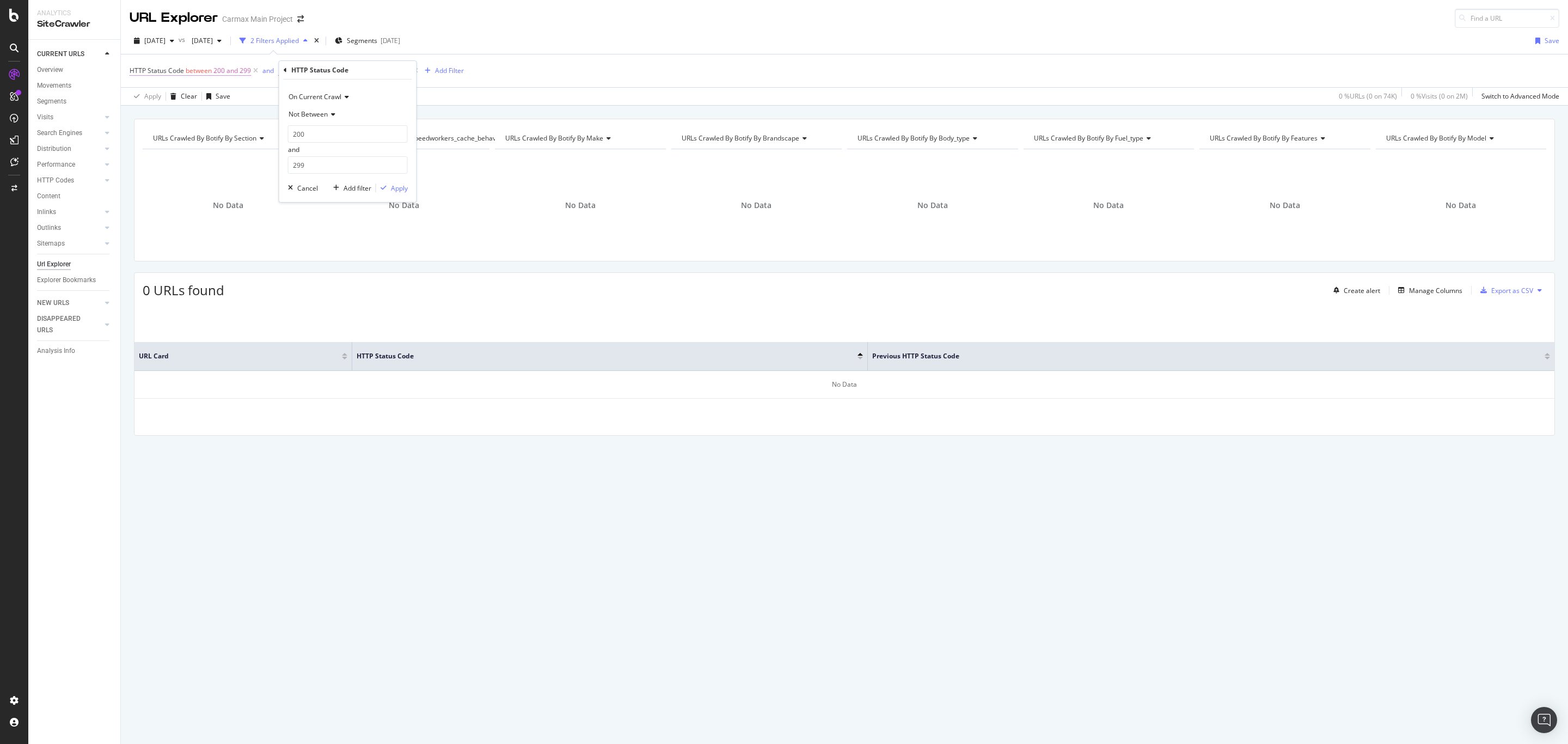
click at [211, 75] on span "between" at bounding box center [198, 70] width 26 height 9
click at [170, 96] on span "On Current Crawl" at bounding box center [166, 96] width 53 height 9
click at [170, 132] on span "On Compared Crawl" at bounding box center [175, 133] width 61 height 9
click at [167, 113] on icon at bounding box center [168, 114] width 8 height 7
click at [164, 224] on span "Between" at bounding box center [158, 222] width 27 height 9
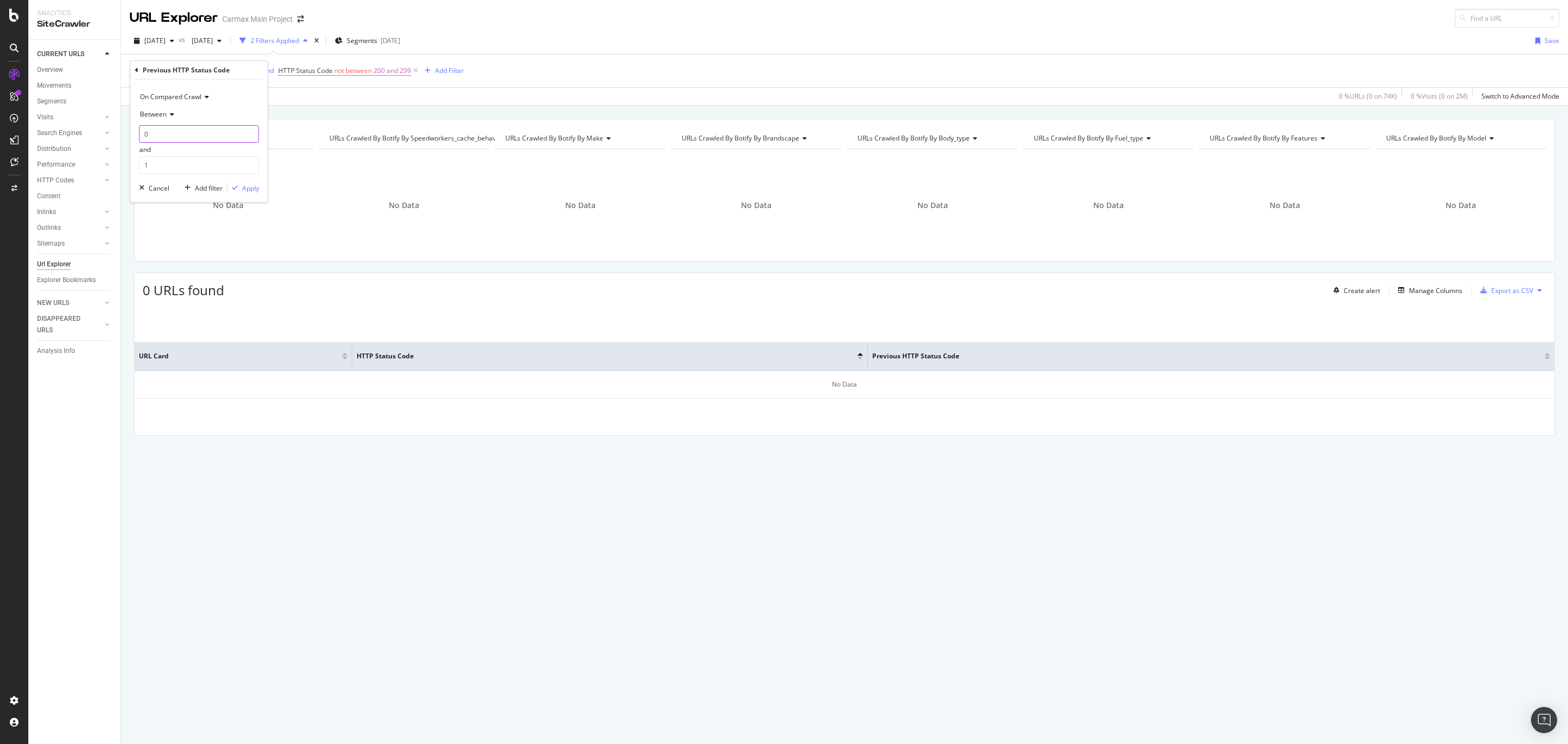
click at [159, 135] on input "0" at bounding box center [199, 134] width 120 height 18
type input "200"
click at [159, 165] on input "1" at bounding box center [199, 165] width 120 height 18
type input "299"
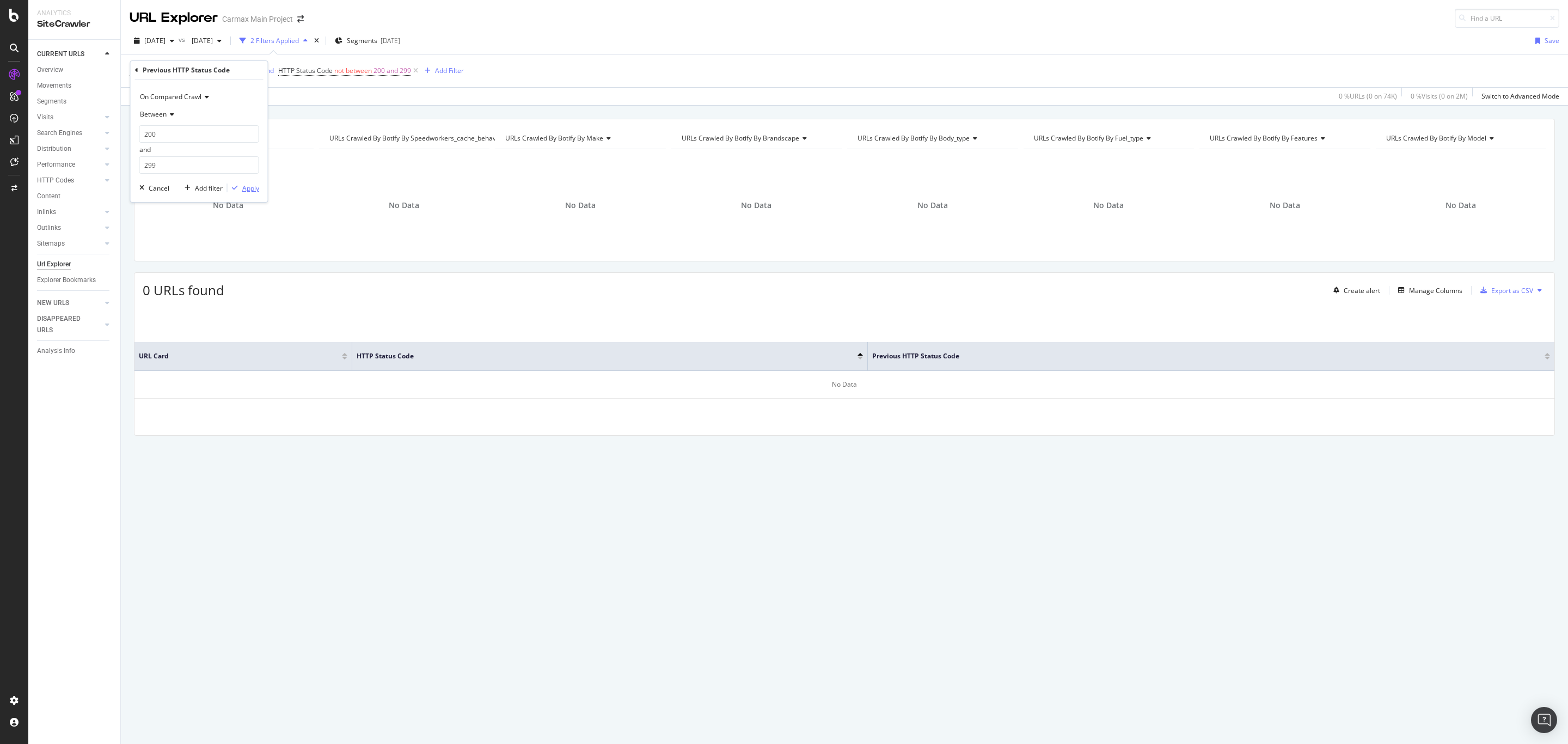
click at [255, 191] on div "Apply" at bounding box center [251, 188] width 17 height 9
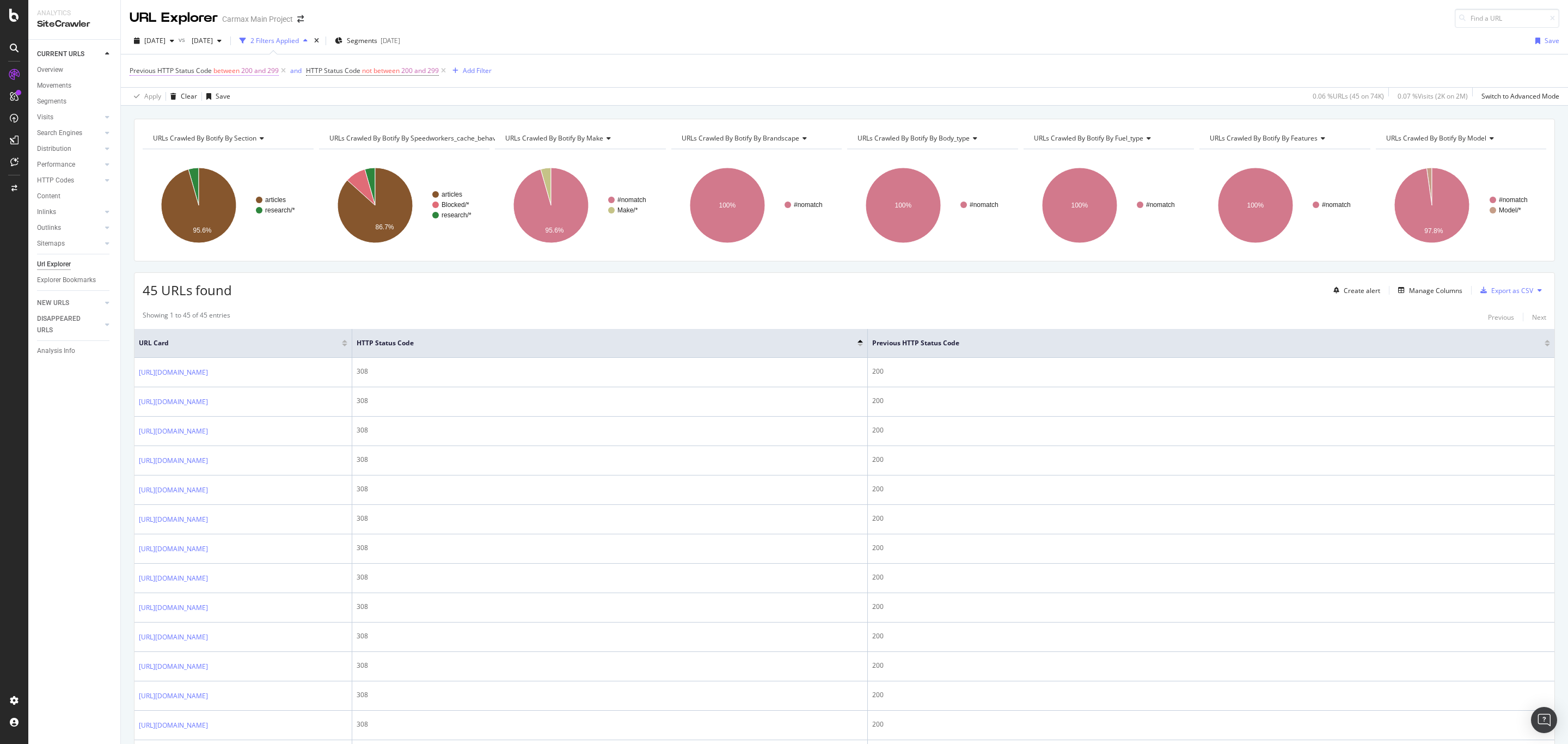
click at [229, 72] on span "between" at bounding box center [226, 70] width 26 height 9
click at [57, 74] on div "Overview" at bounding box center [50, 70] width 26 height 12
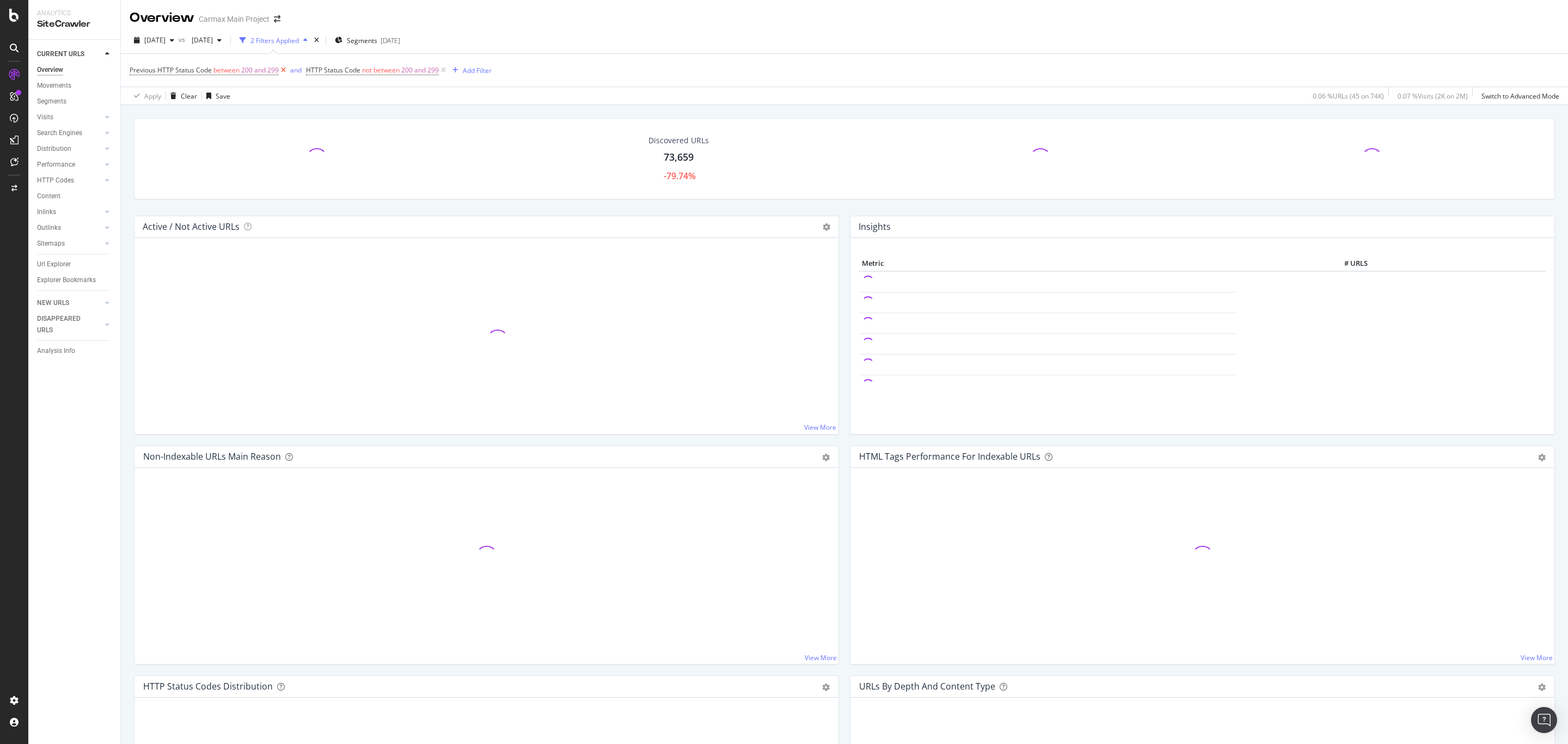
click at [282, 69] on icon at bounding box center [283, 70] width 9 height 11
click at [268, 70] on icon at bounding box center [267, 70] width 9 height 11
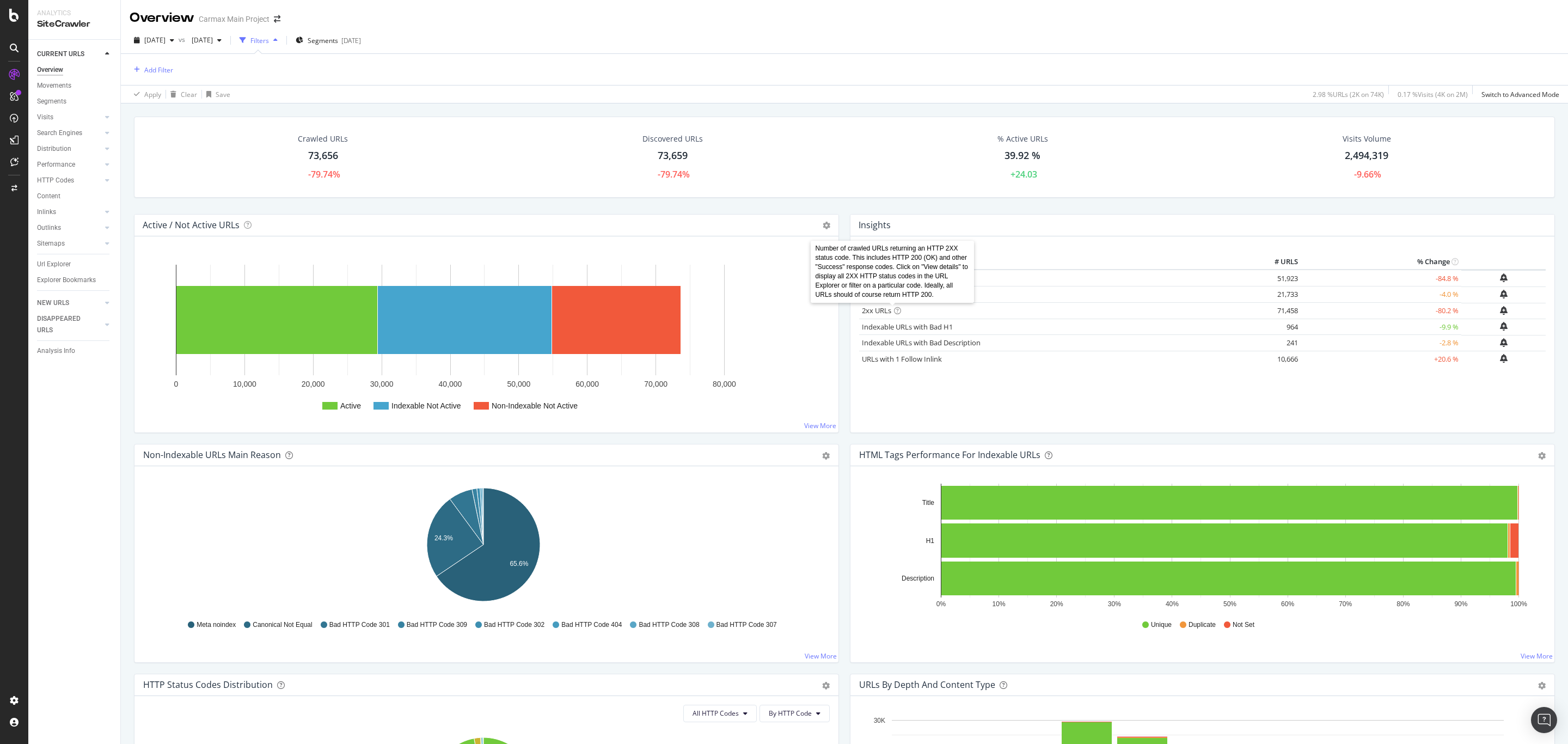
click at [894, 311] on icon at bounding box center [898, 311] width 7 height 7
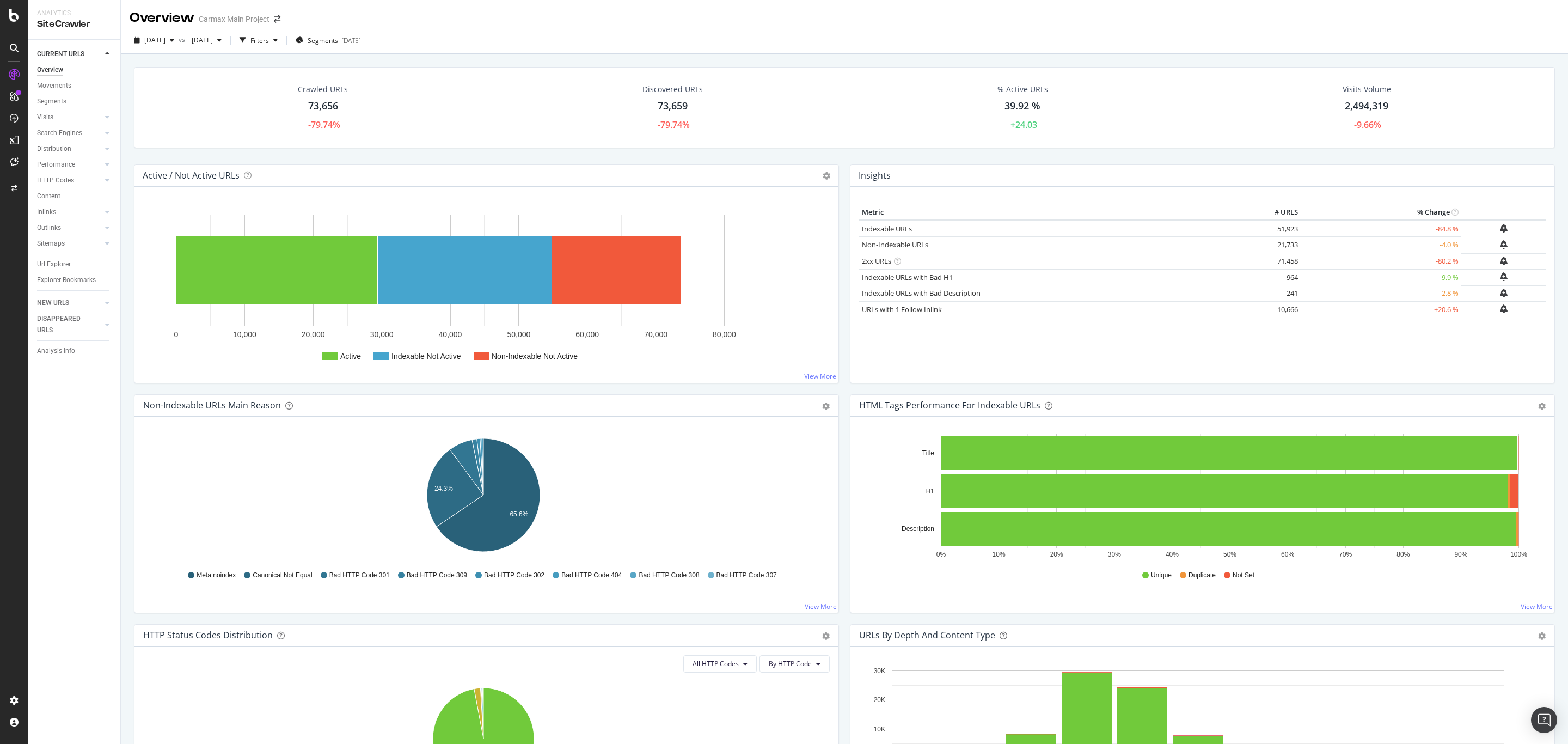
click at [844, 390] on div "Insights Metric # URLS % Change Indexable URLs 51,923 -84.8 % Non-Indexable URL…" at bounding box center [1202, 279] width 716 height 230
click at [166, 40] on span "[DATE]" at bounding box center [155, 40] width 21 height 9
click at [178, 134] on div "2025 Sep. 21st 364K URLs" at bounding box center [201, 139] width 130 height 16
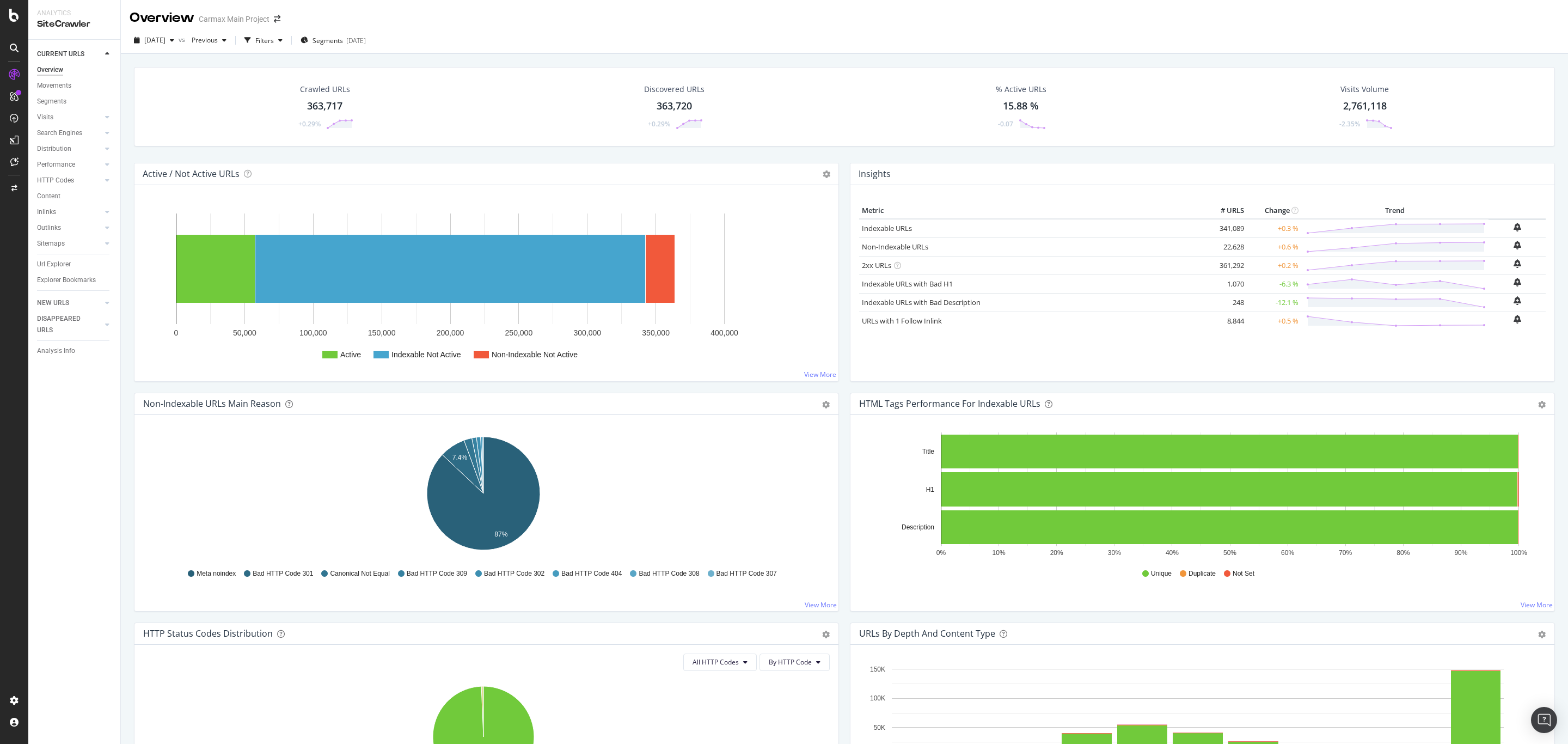
click at [835, 309] on div "Active / Not Active URLs Chart (by Value) Chart (by Percentage) Table Expand Ex…" at bounding box center [486, 277] width 716 height 230
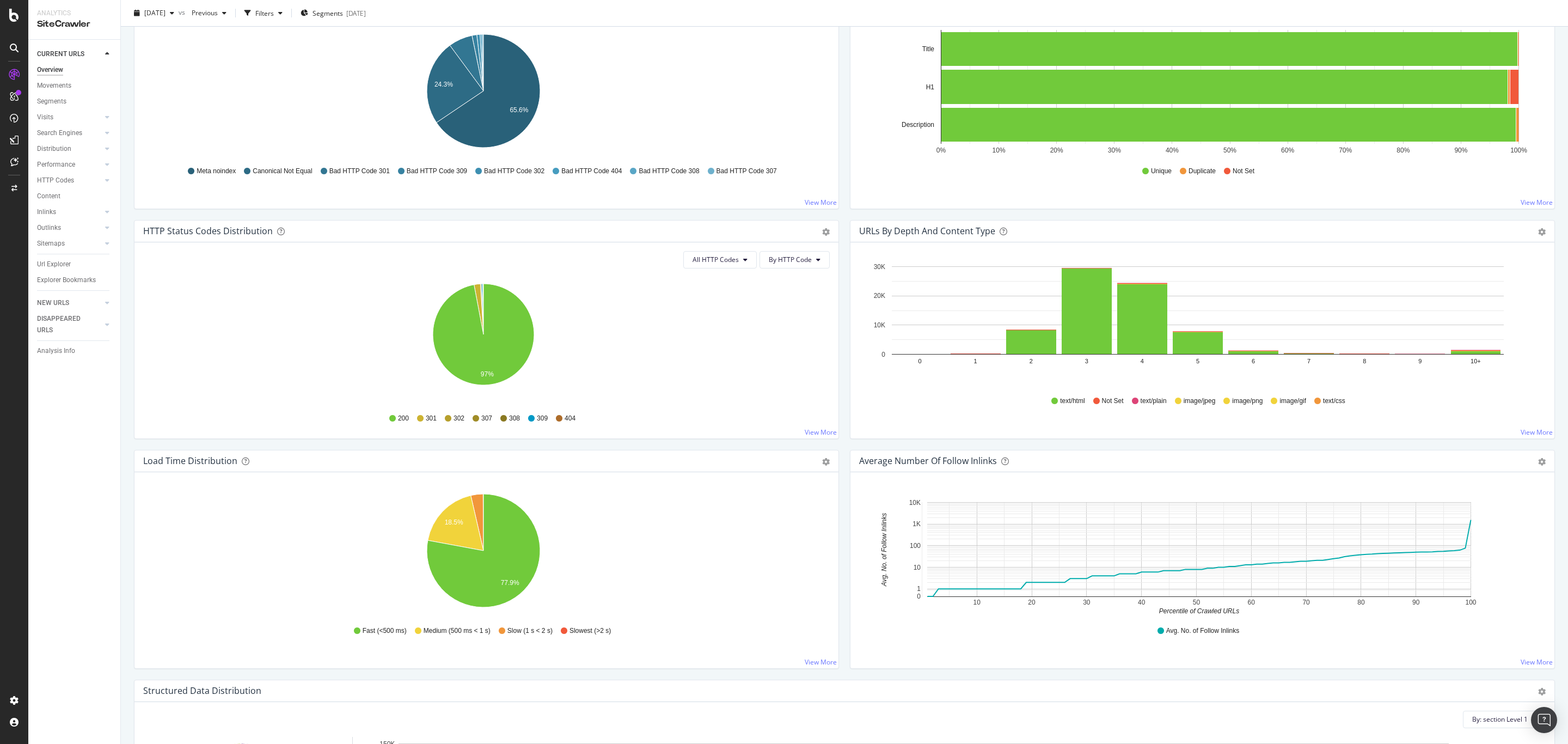
scroll to position [449, 0]
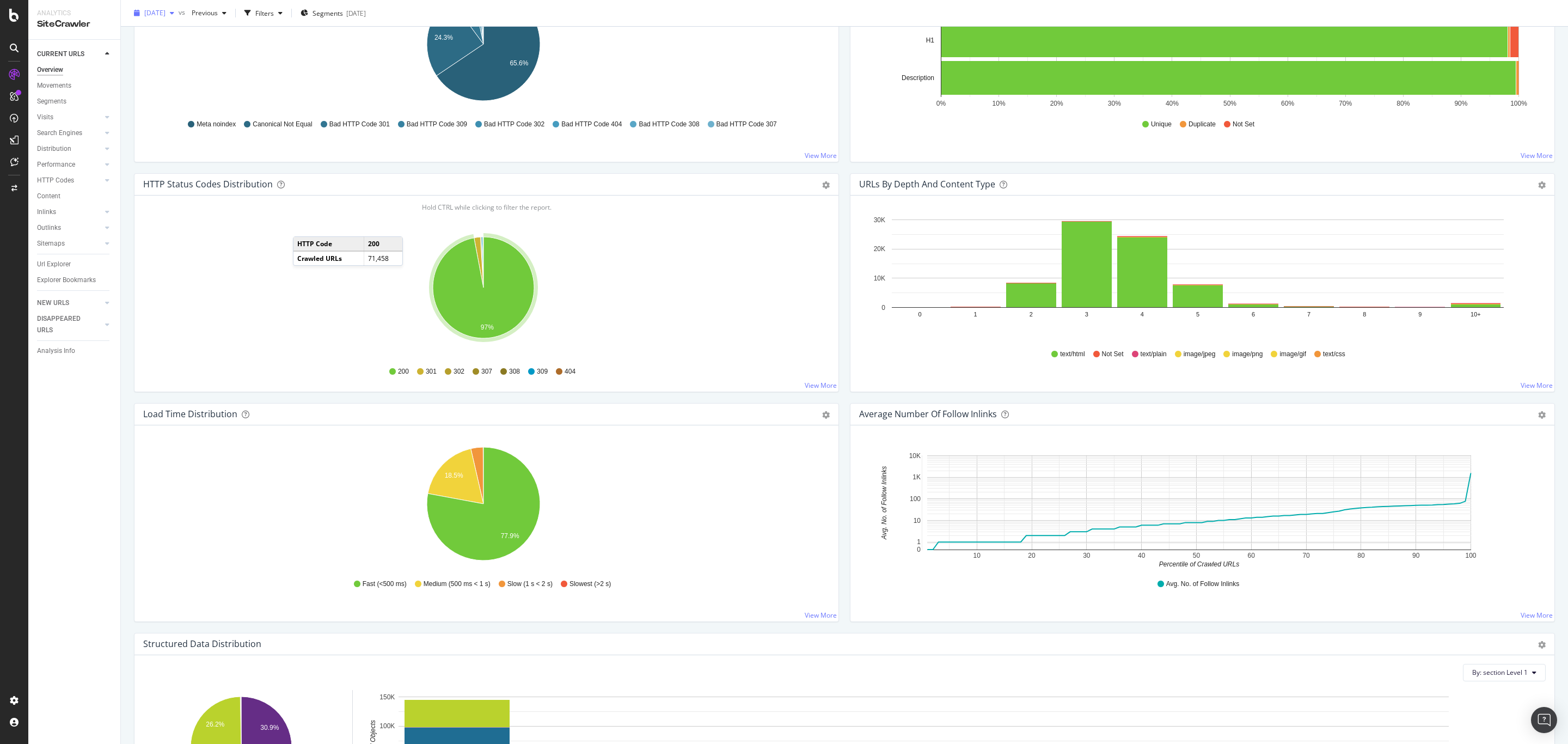
click at [165, 13] on span "[DATE]" at bounding box center [155, 12] width 21 height 9
click at [161, 91] on div "[DATE]" at bounding box center [175, 93] width 58 height 10
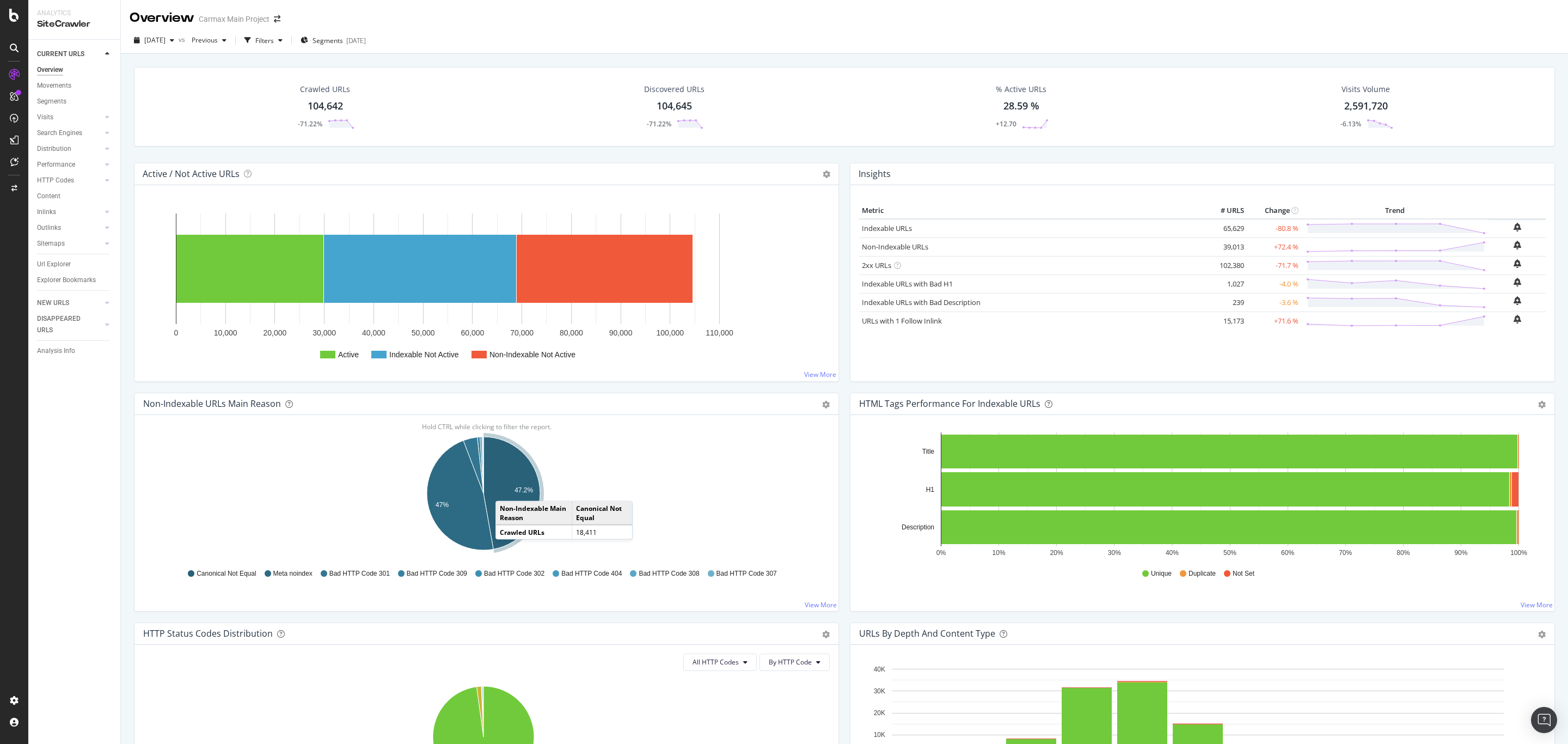
drag, startPoint x: 497, startPoint y: 493, endPoint x: 506, endPoint y: 492, distance: 9.1
click at [506, 492] on icon "A chart." at bounding box center [511, 493] width 57 height 112
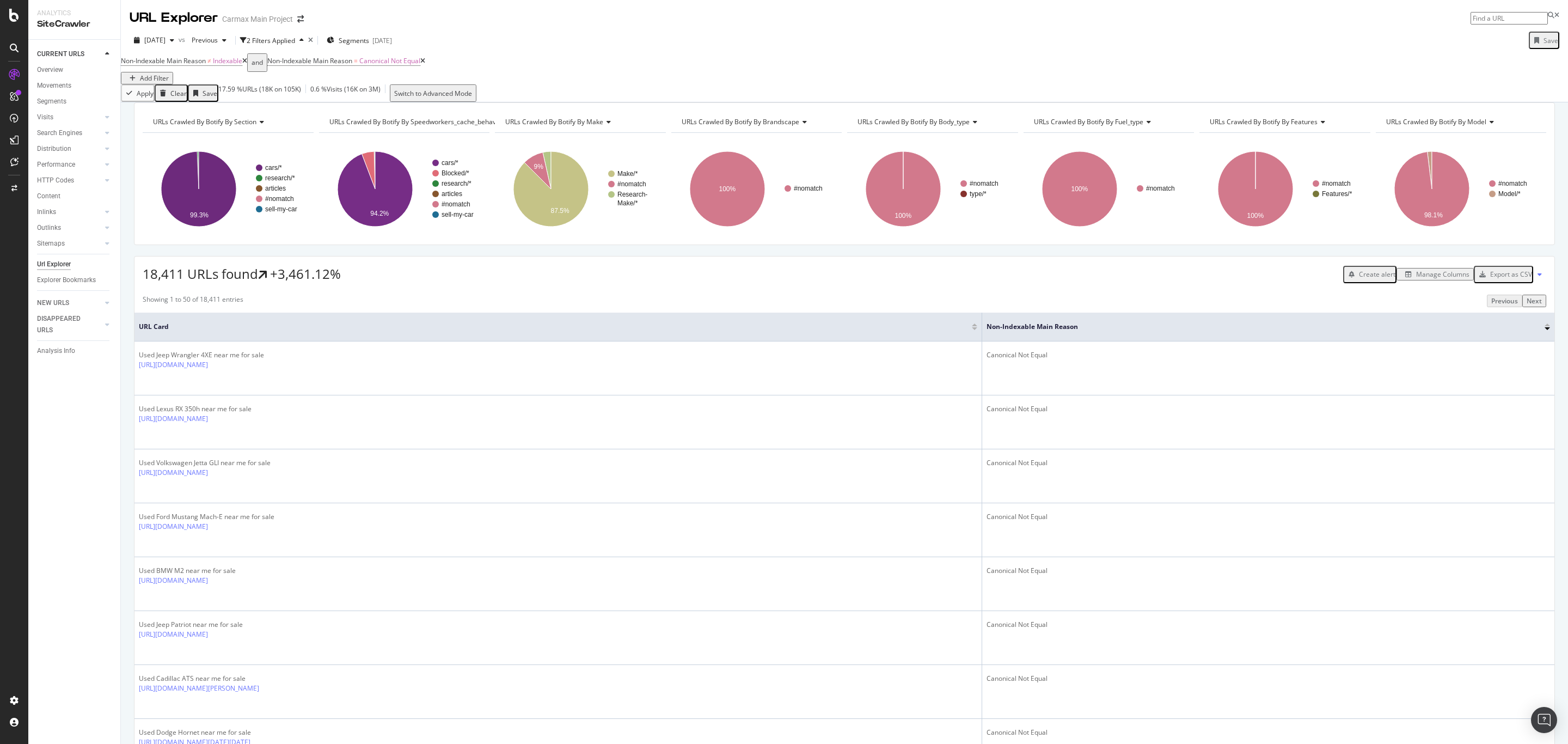
click at [1416, 279] on div "Manage Columns" at bounding box center [1443, 274] width 54 height 9
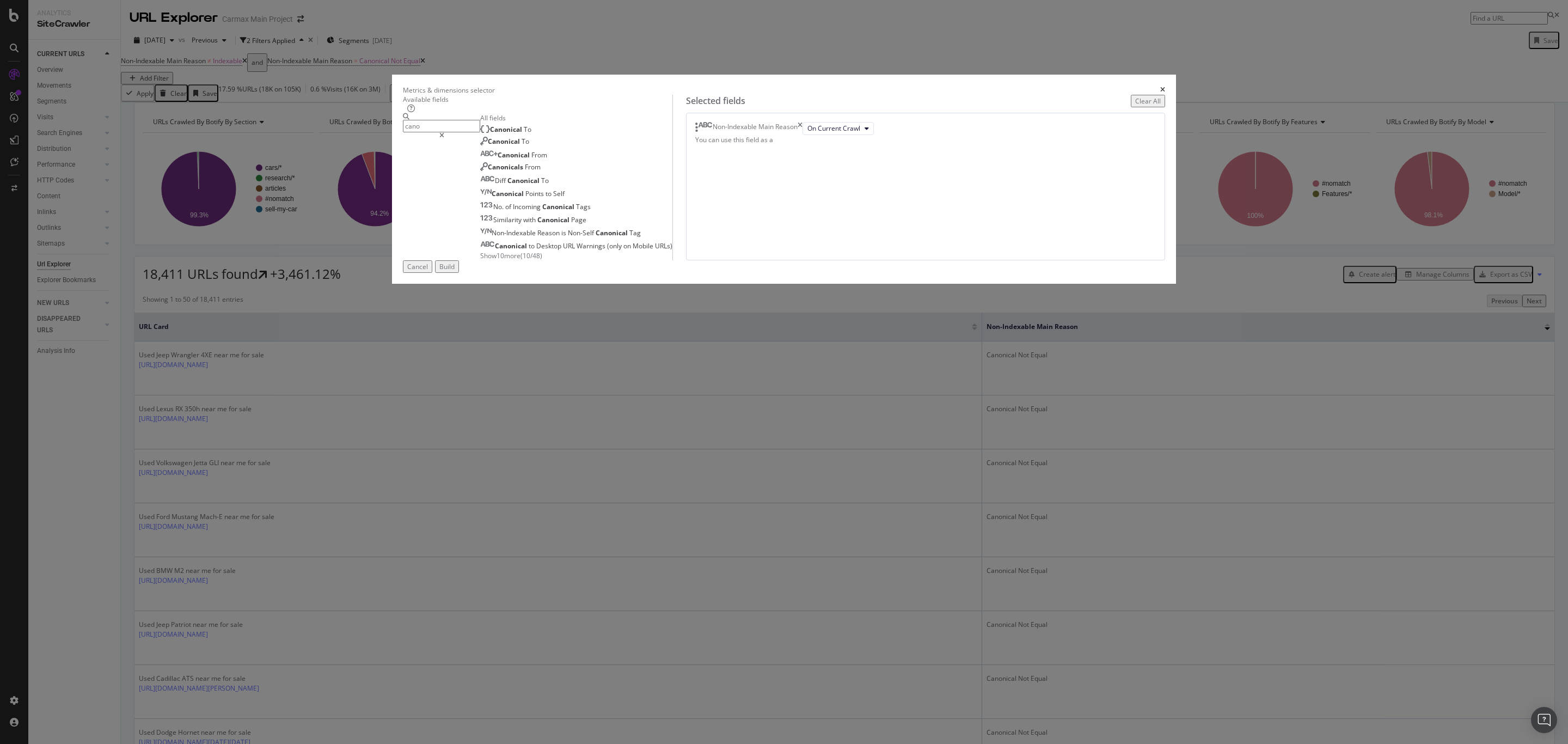
type input "cano"
click at [520, 261] on span "Show 10 more" at bounding box center [500, 255] width 40 height 9
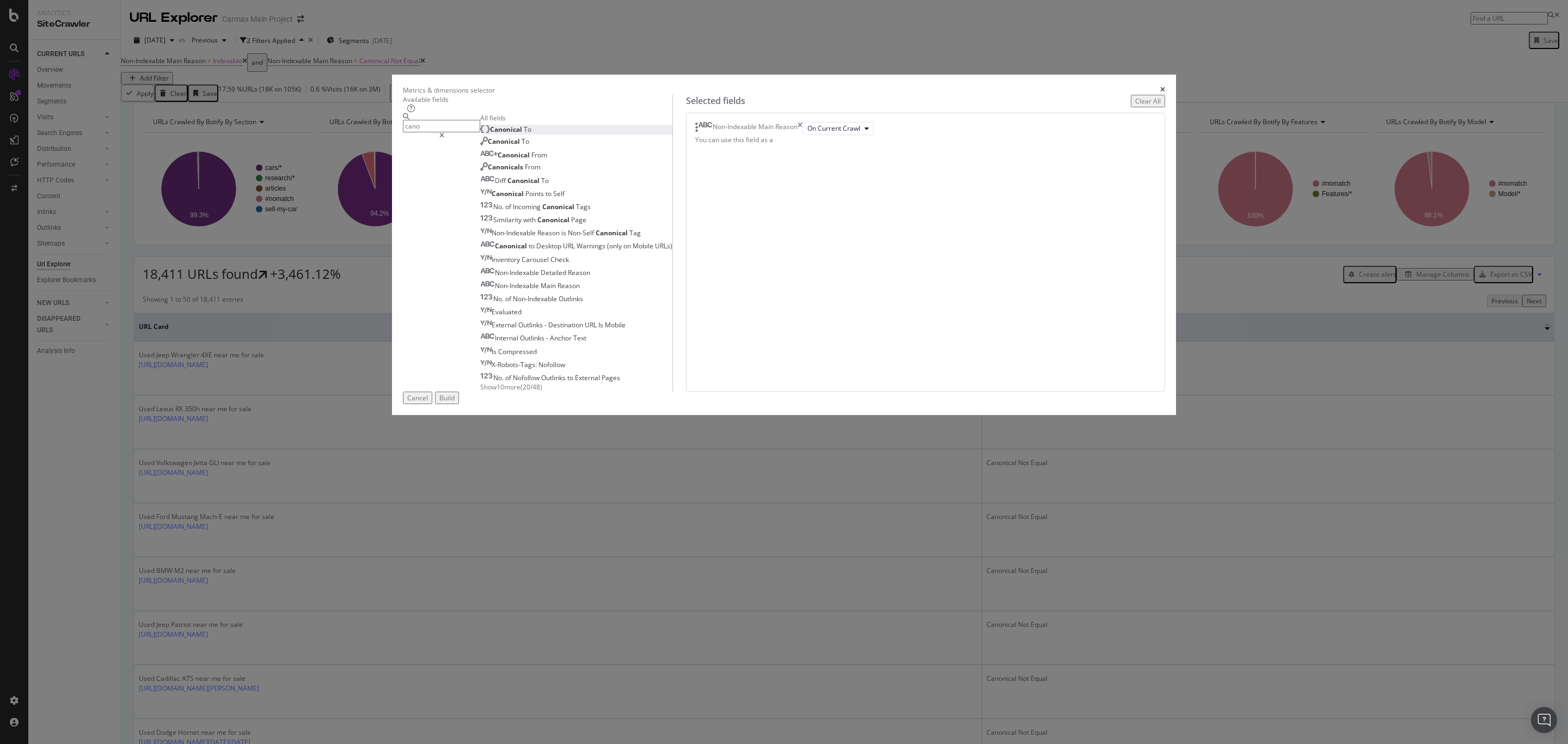
click at [531, 134] on span "To" at bounding box center [527, 129] width 8 height 9
click at [455, 402] on div "Build" at bounding box center [447, 398] width 15 height 9
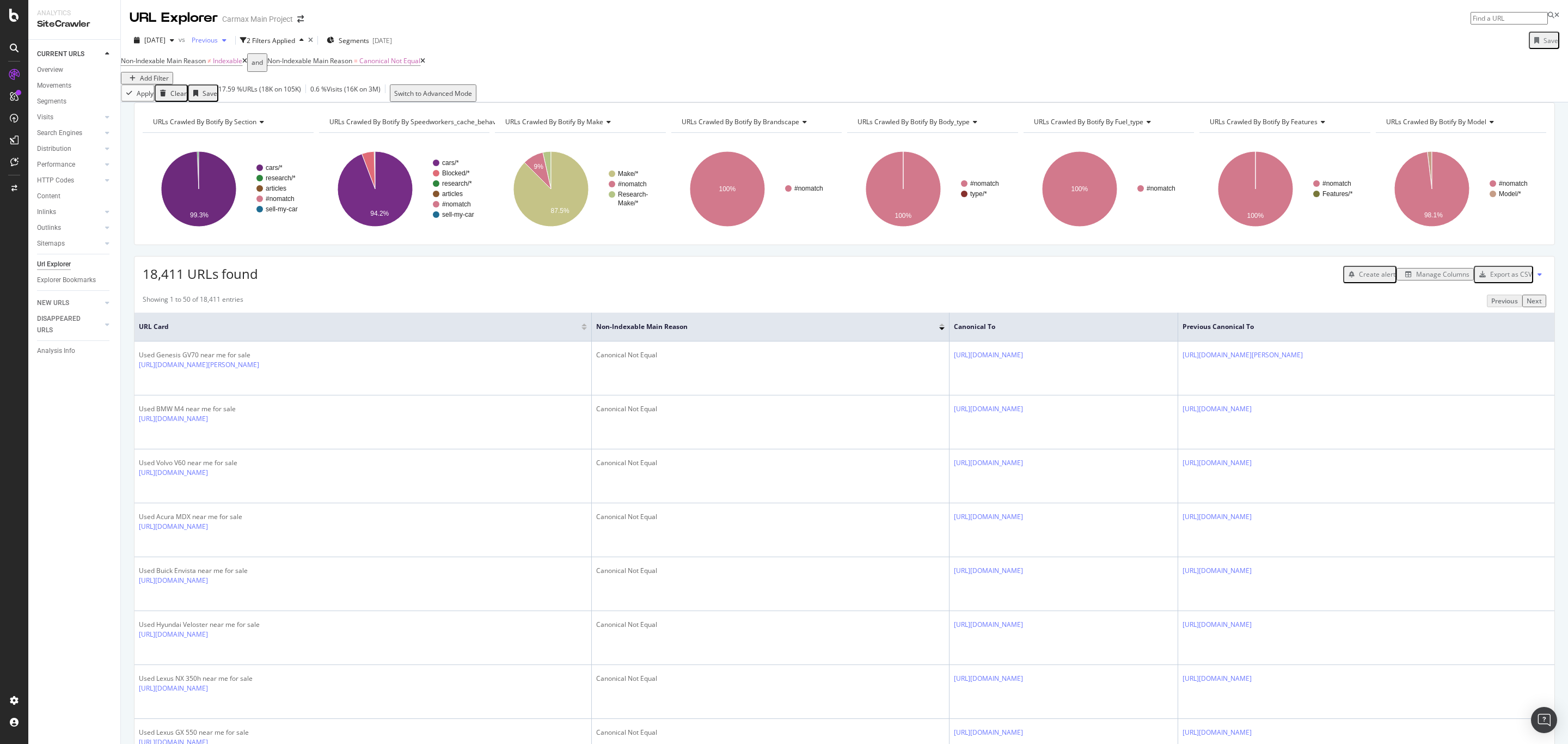
click at [218, 44] on span "Previous" at bounding box center [203, 40] width 30 height 9
click at [166, 44] on span "[DATE]" at bounding box center [155, 40] width 21 height 9
click at [175, 82] on div "[DATE]" at bounding box center [174, 80] width 57 height 10
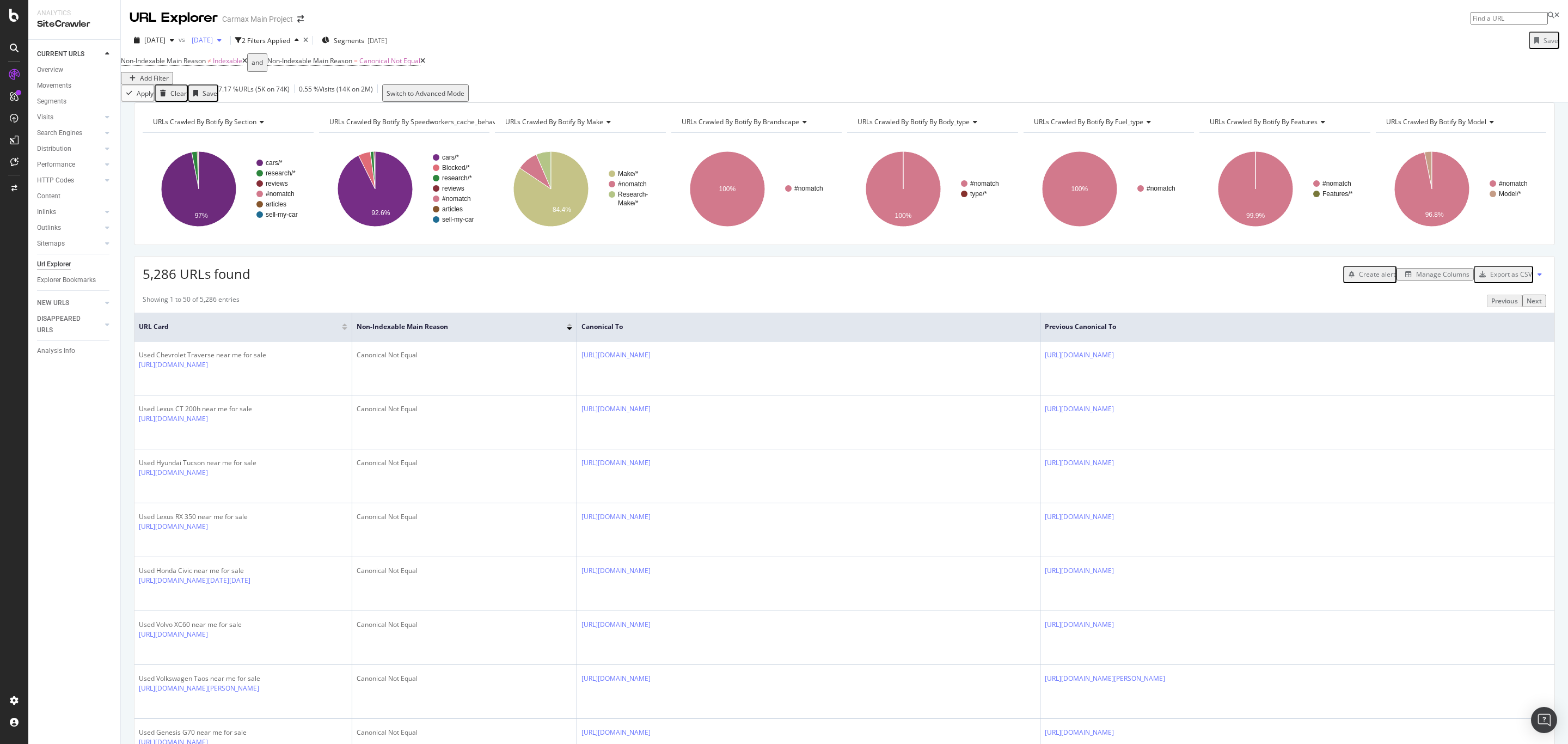
click at [213, 44] on span "[DATE]" at bounding box center [200, 40] width 26 height 9
click at [591, 62] on div "Non-Indexable Main Reason ≠ Indexable and Non-Indexable Main Reason = Canonical…" at bounding box center [844, 69] width 1447 height 31
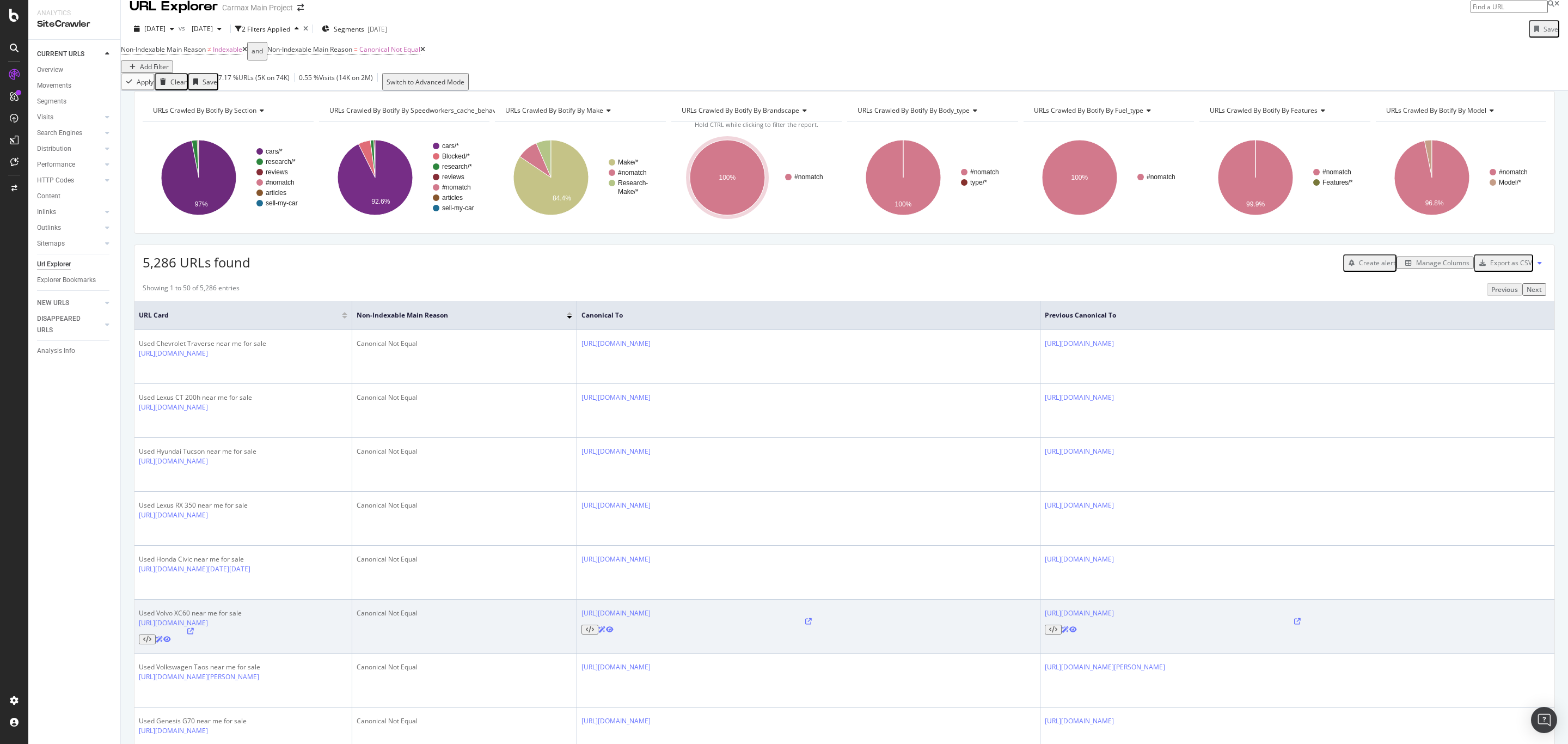
scroll to position [20, 0]
